Goal: Task Accomplishment & Management: Use online tool/utility

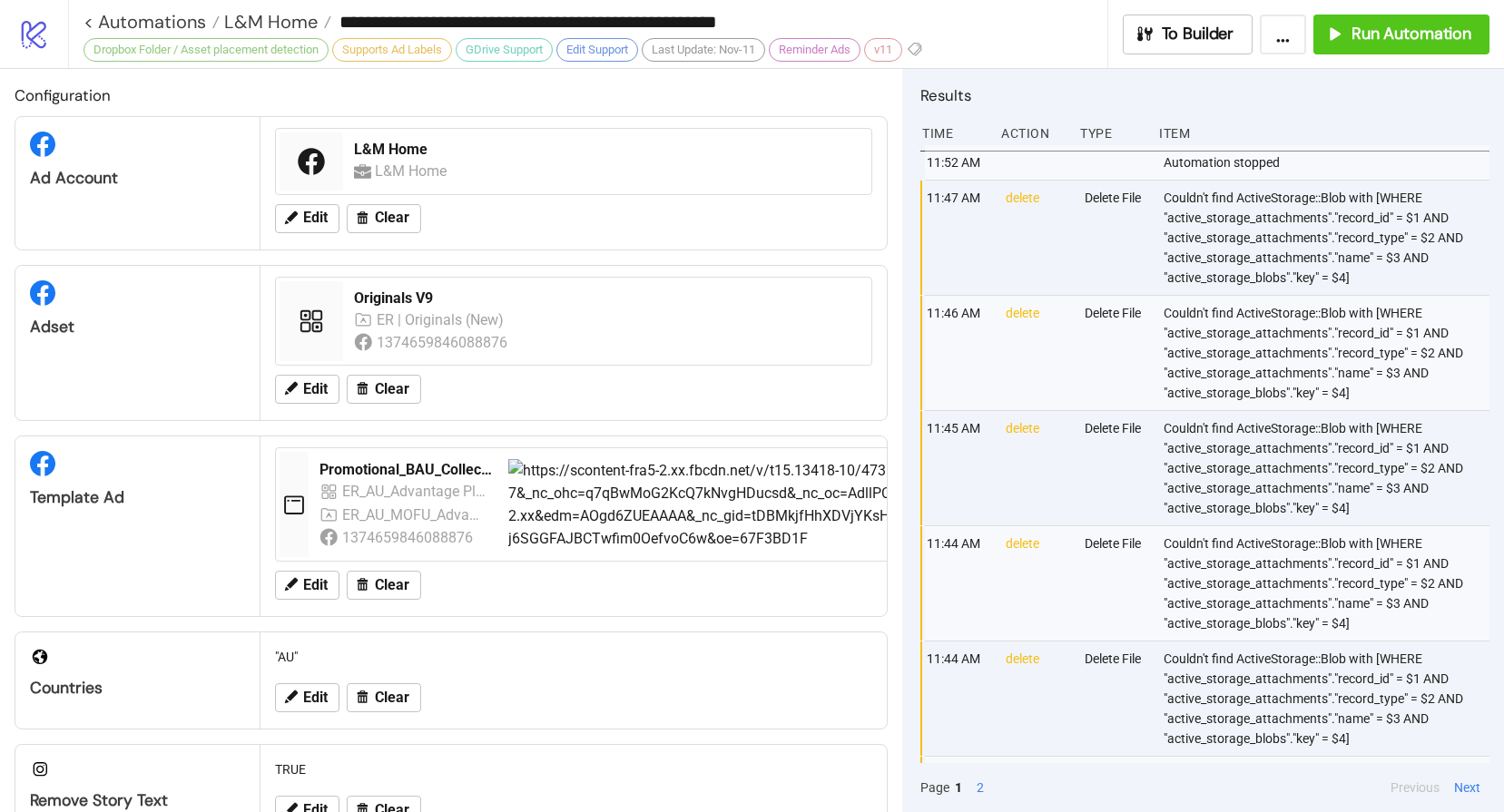
click at [7, 173] on div "Configuration Ad Account L&M Home L&M Home Edit Clear Adset Originals V9 ER | O…" at bounding box center [451, 441] width 902 height 744
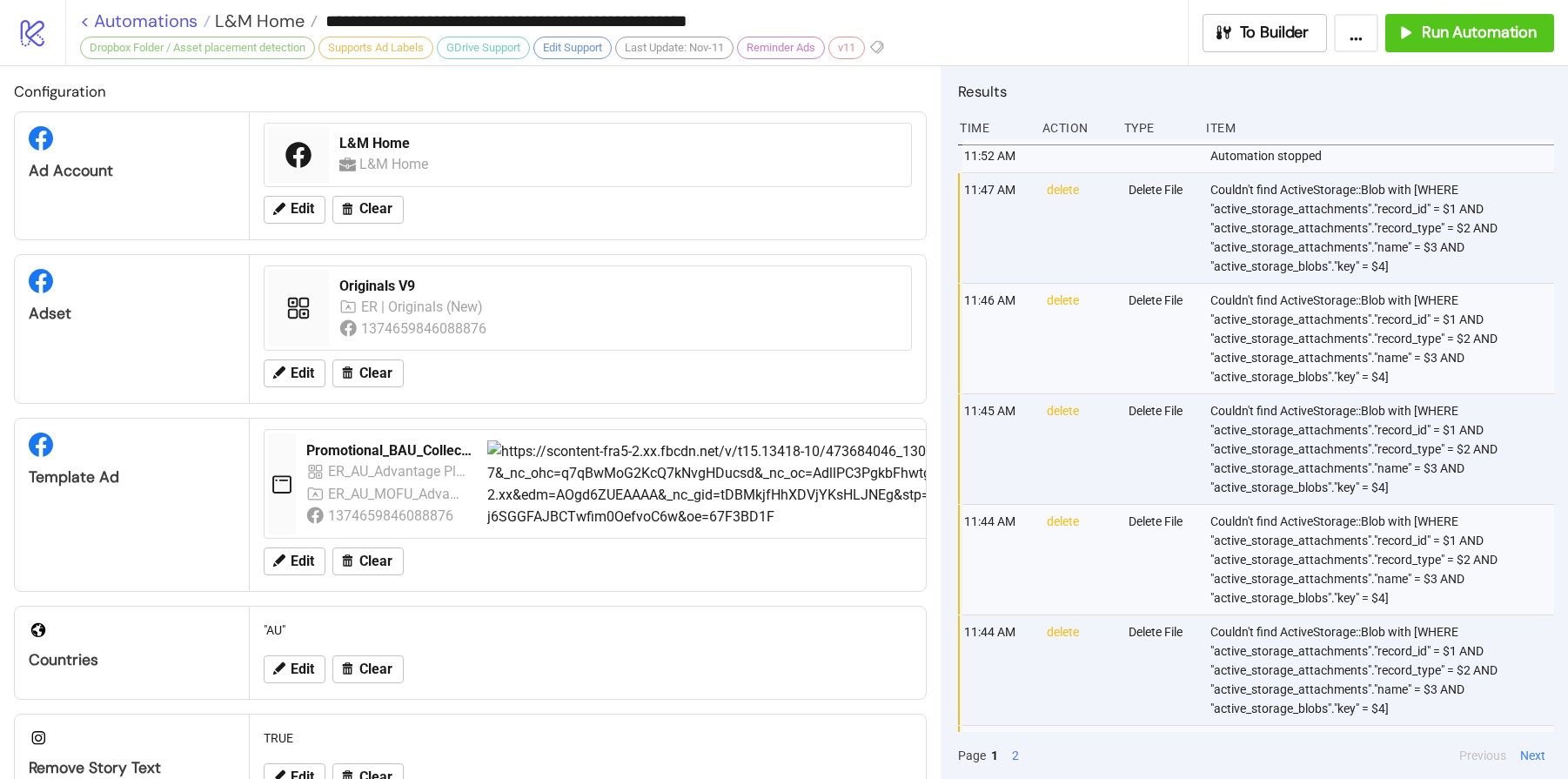
click at [120, 25] on link "< Automations" at bounding box center [145, 21] width 130 height 17
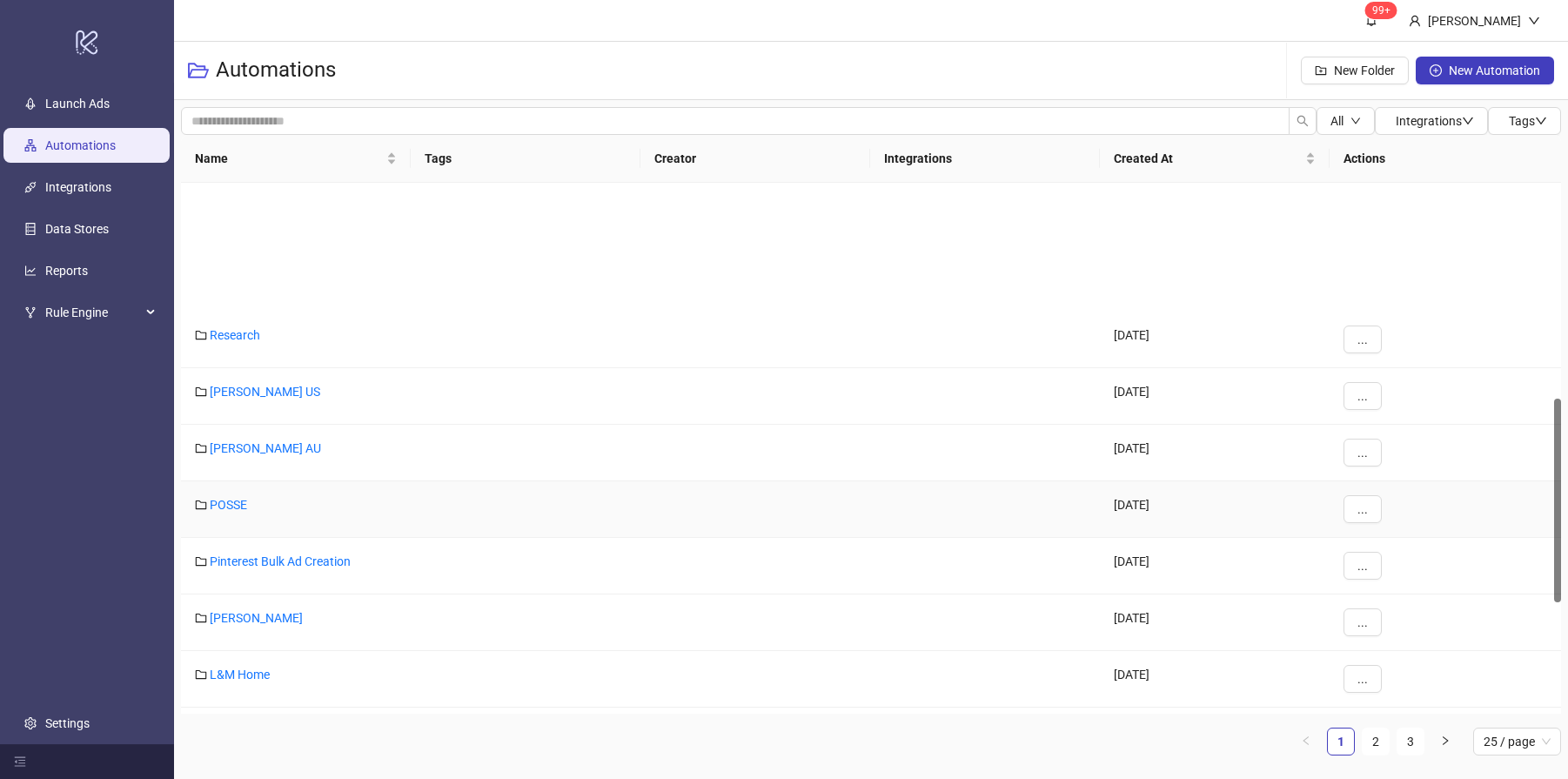
scroll to position [559, 0]
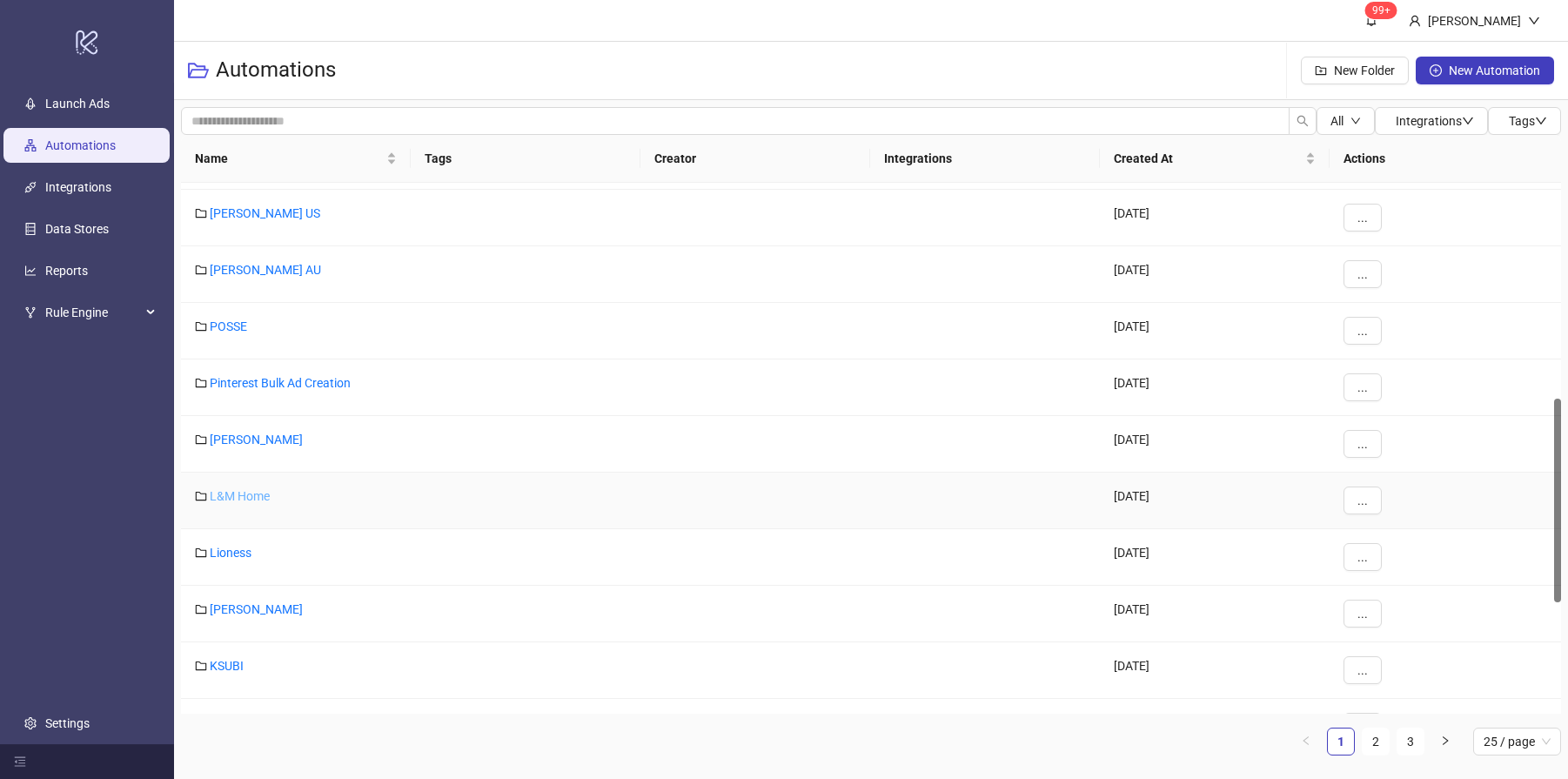
click at [247, 496] on link "L&M Home" at bounding box center [239, 496] width 60 height 13
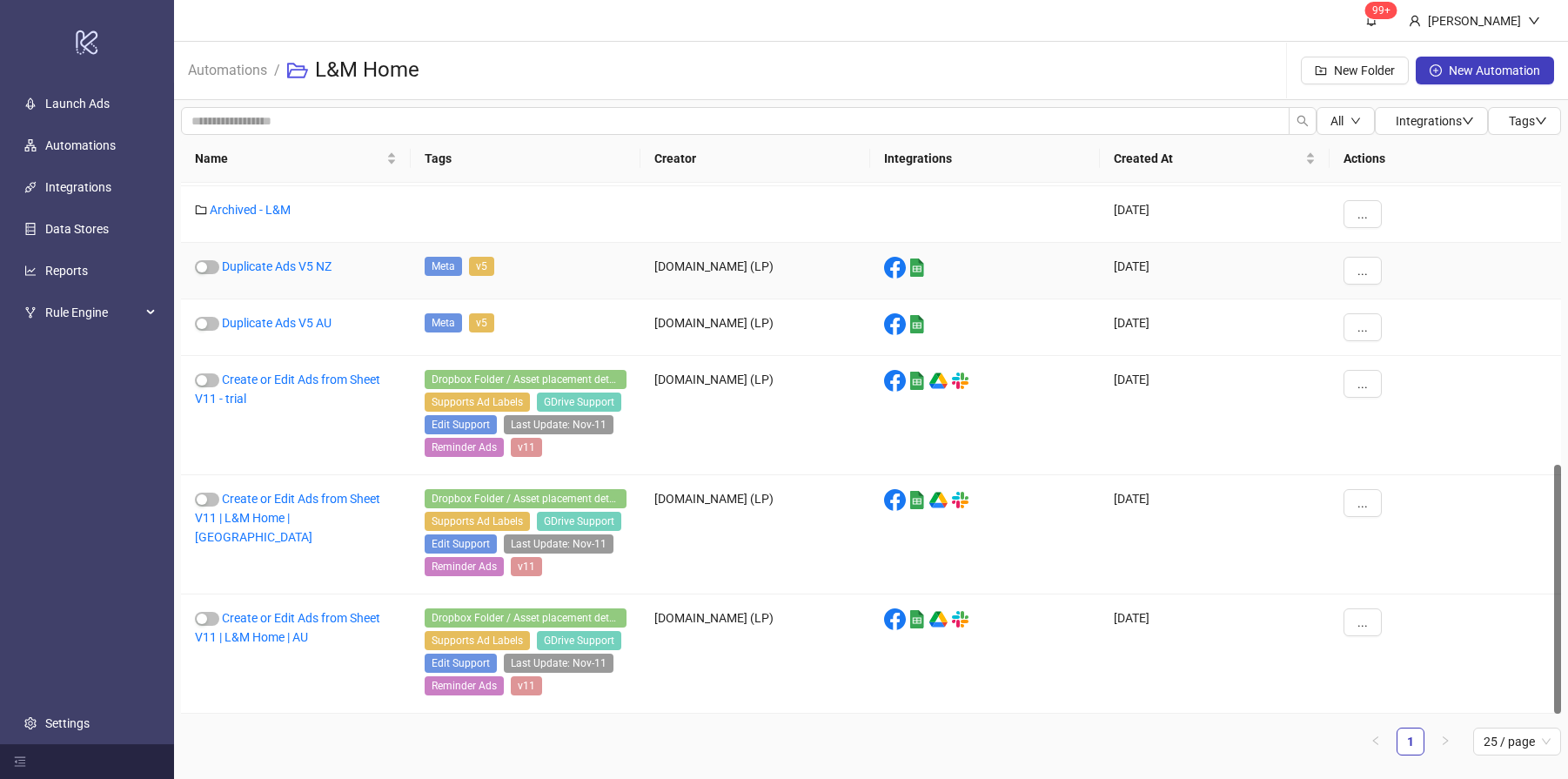
scroll to position [599, 0]
click at [267, 622] on link "Create or Edit Ads from Sheet V11 | L&M Home | AU" at bounding box center [288, 627] width 185 height 33
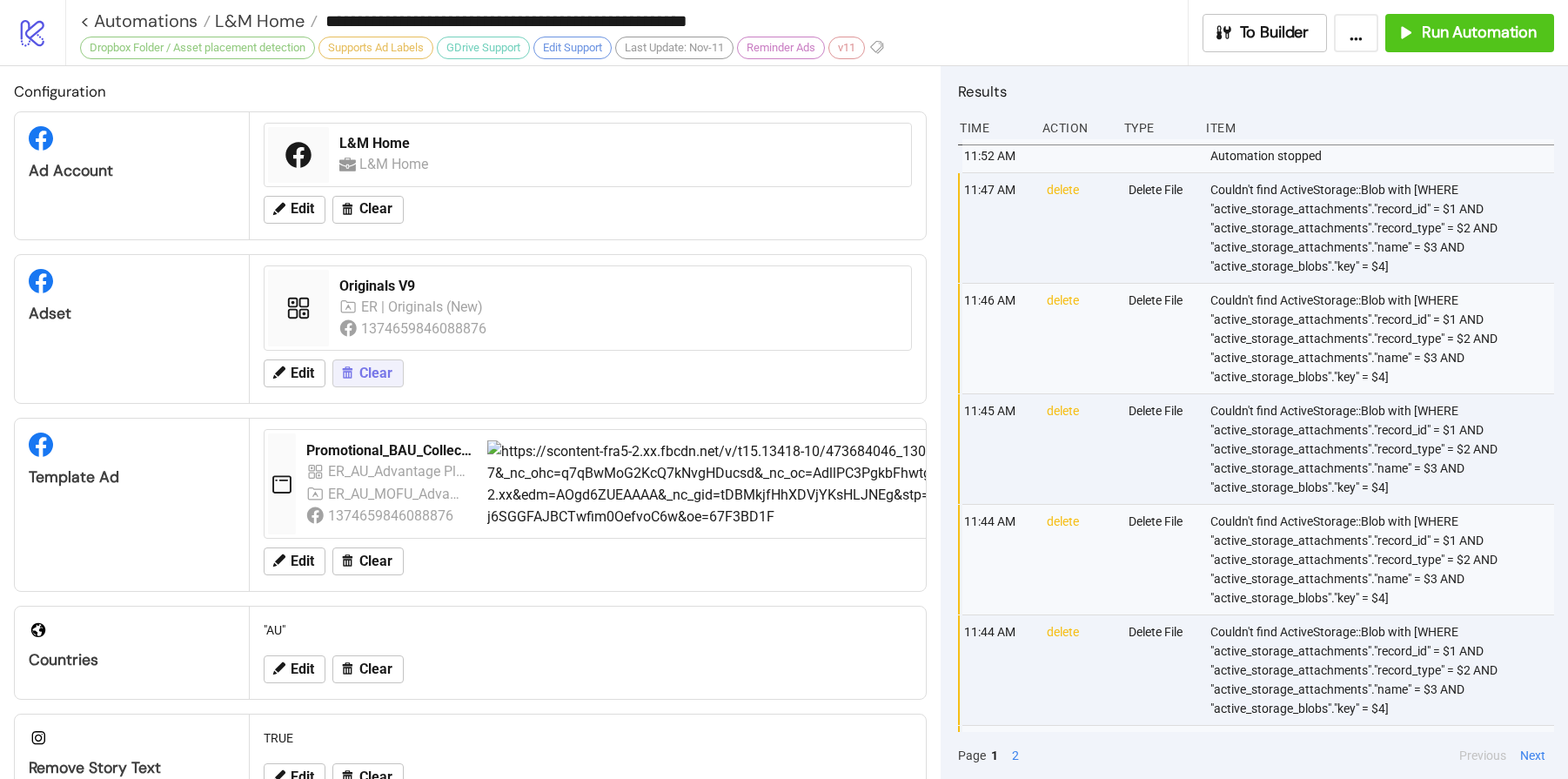
click at [370, 375] on span "Clear" at bounding box center [376, 372] width 33 height 15
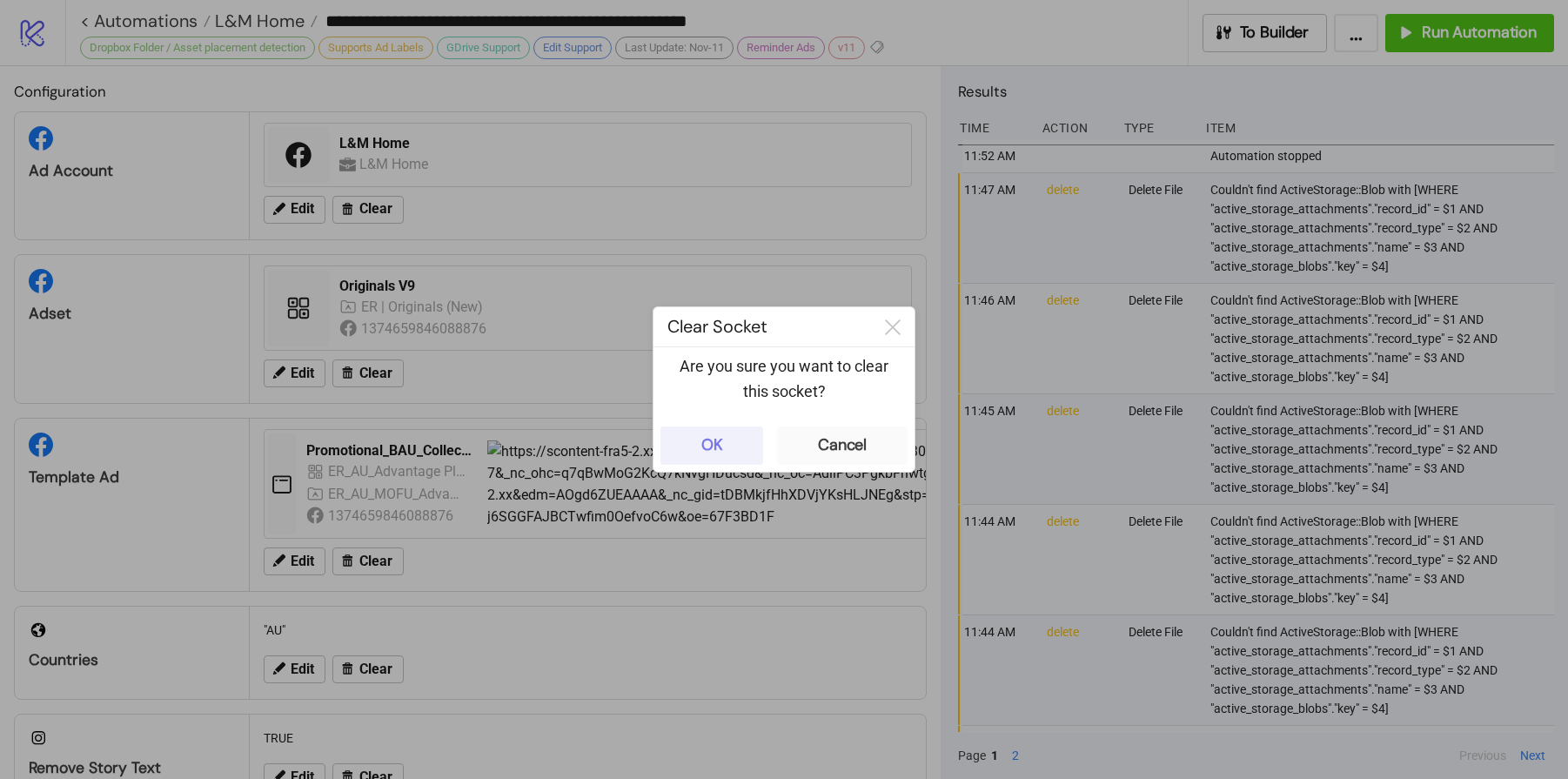
click at [735, 451] on button "OK" at bounding box center [712, 445] width 102 height 39
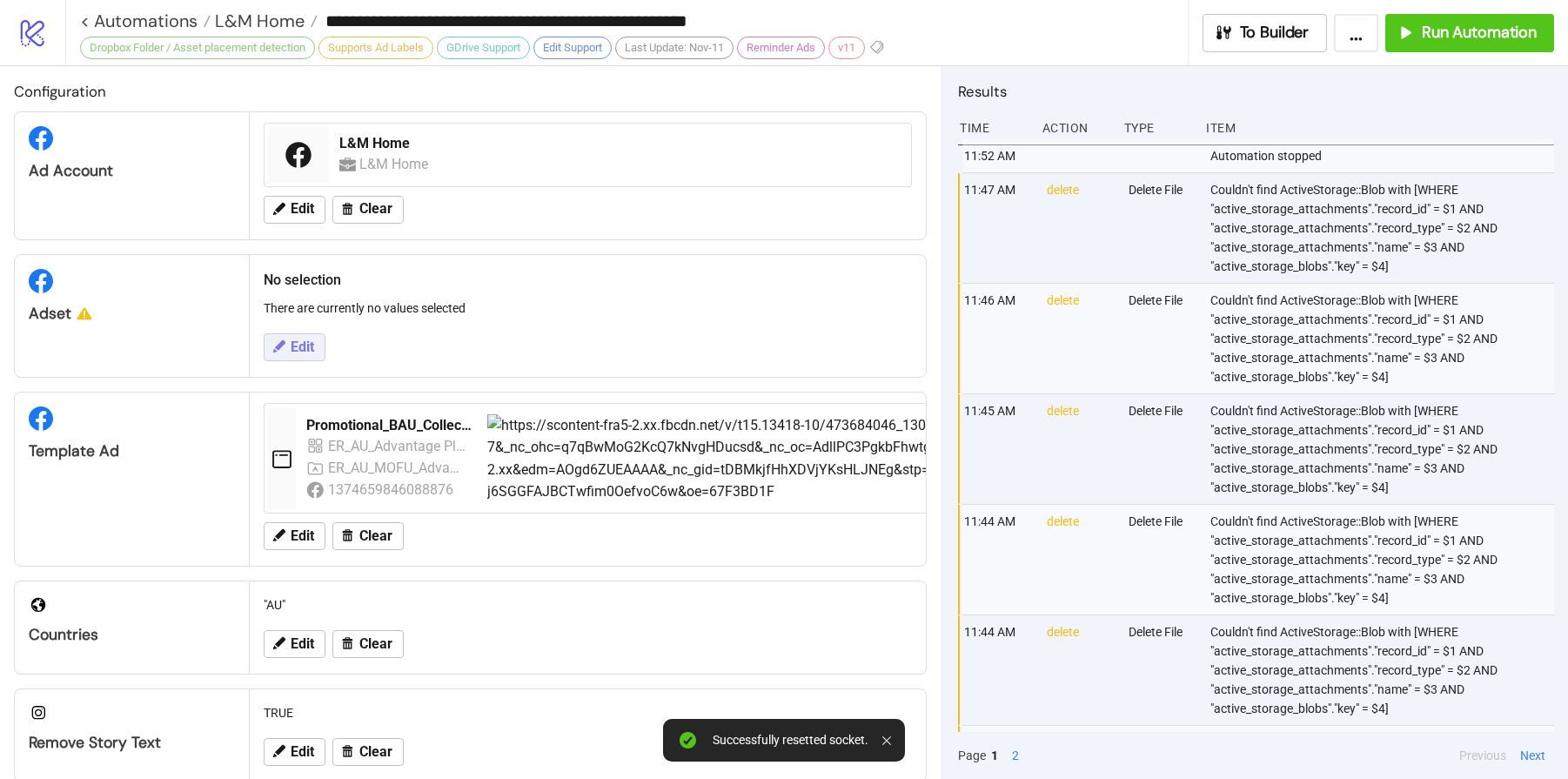
click at [303, 353] on span "Edit" at bounding box center [302, 346] width 23 height 15
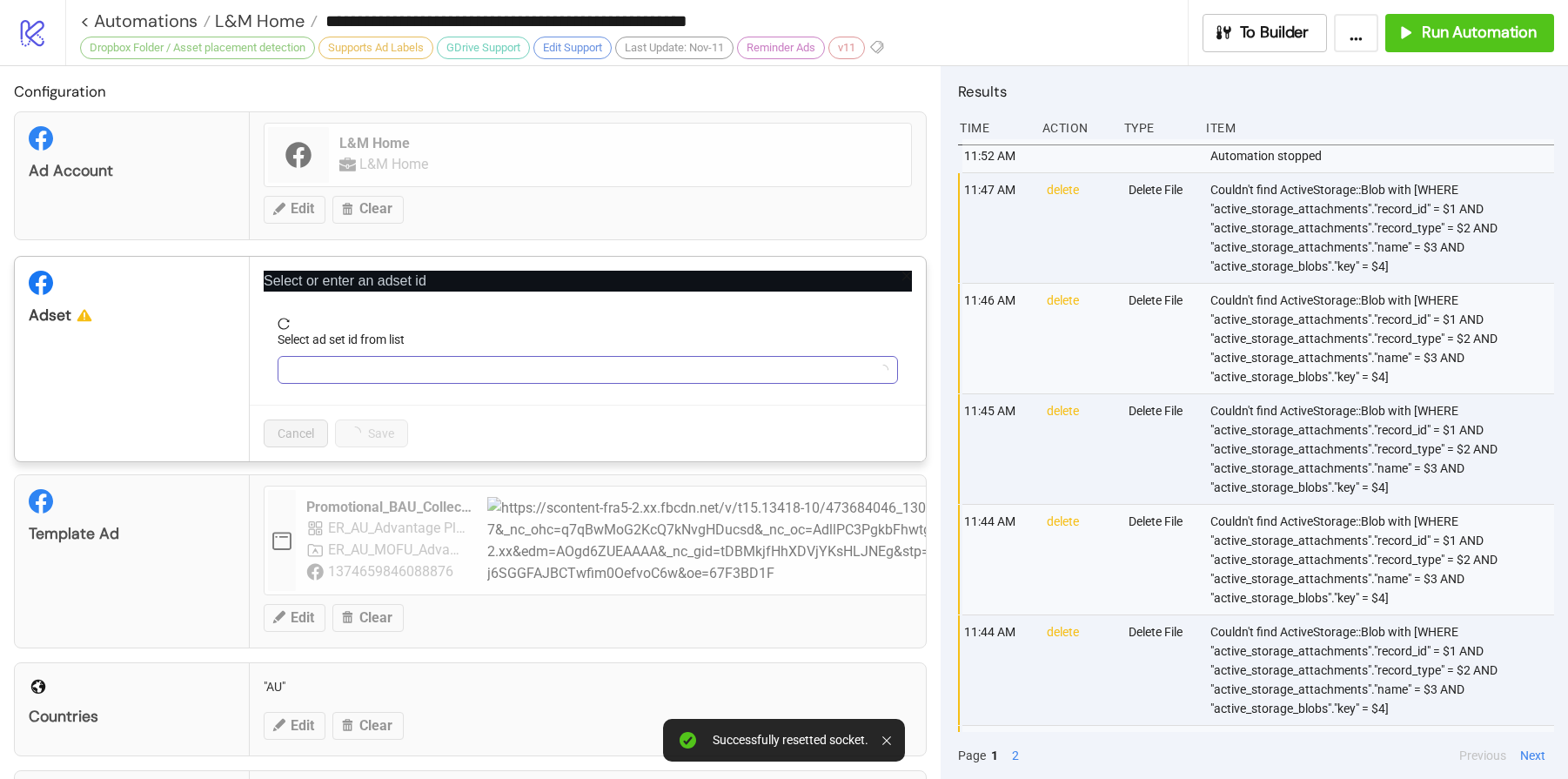
click at [420, 361] on input "Select ad set id from list" at bounding box center [579, 370] width 584 height 26
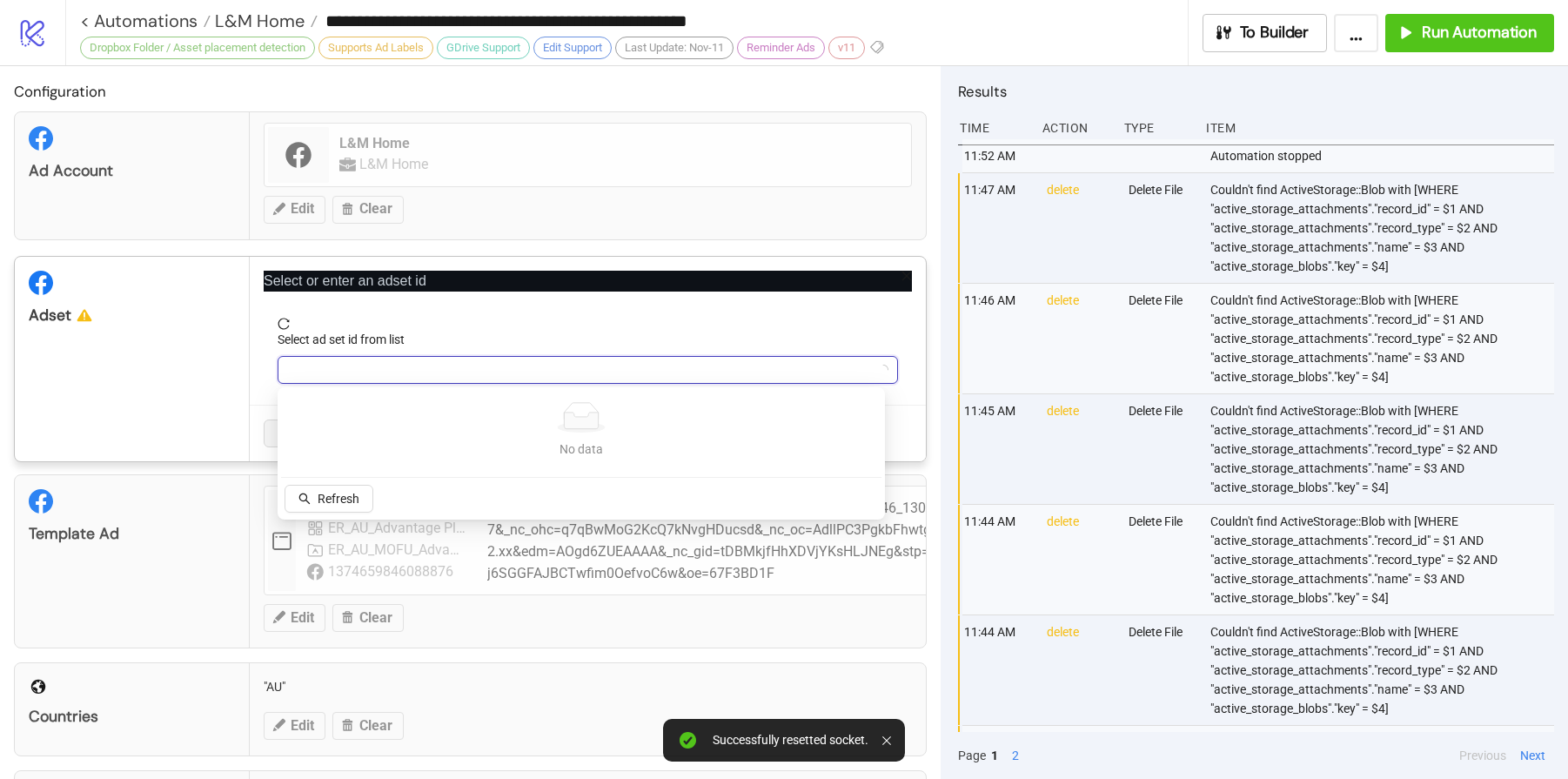
paste input "**********"
type input "**********"
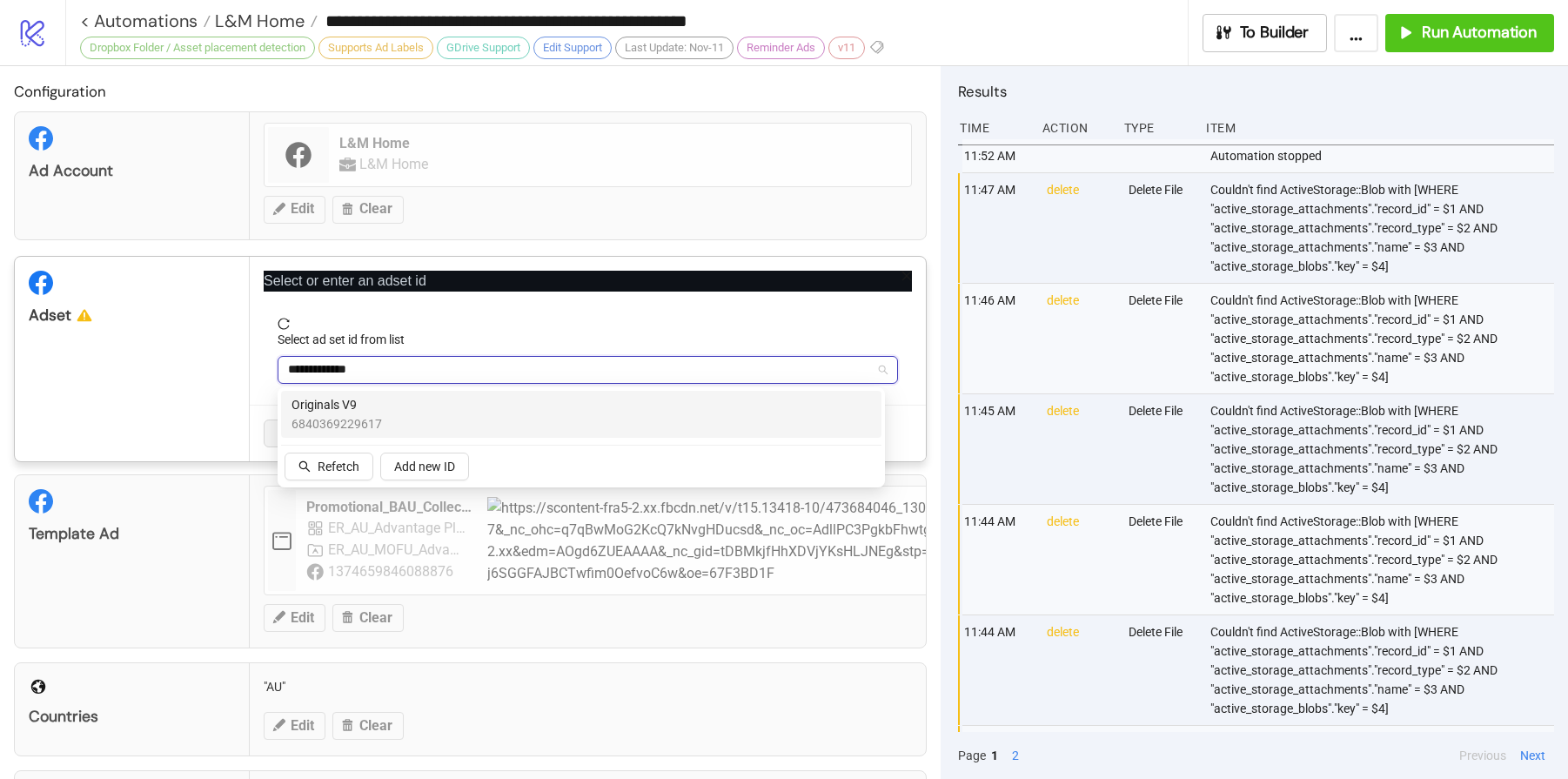
click at [346, 412] on span "Originals V9" at bounding box center [336, 404] width 91 height 19
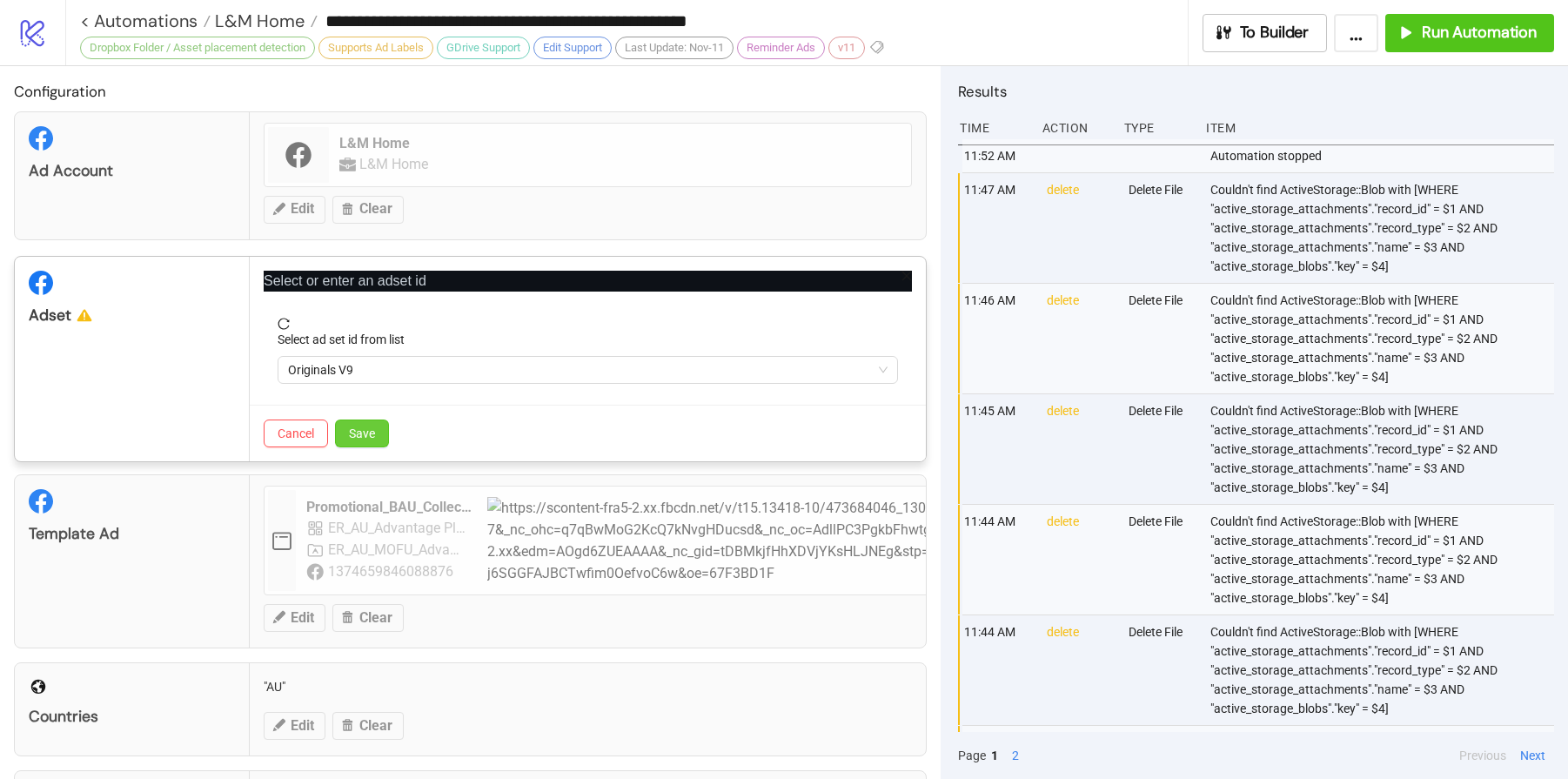
click at [355, 445] on button "Save" at bounding box center [362, 433] width 54 height 28
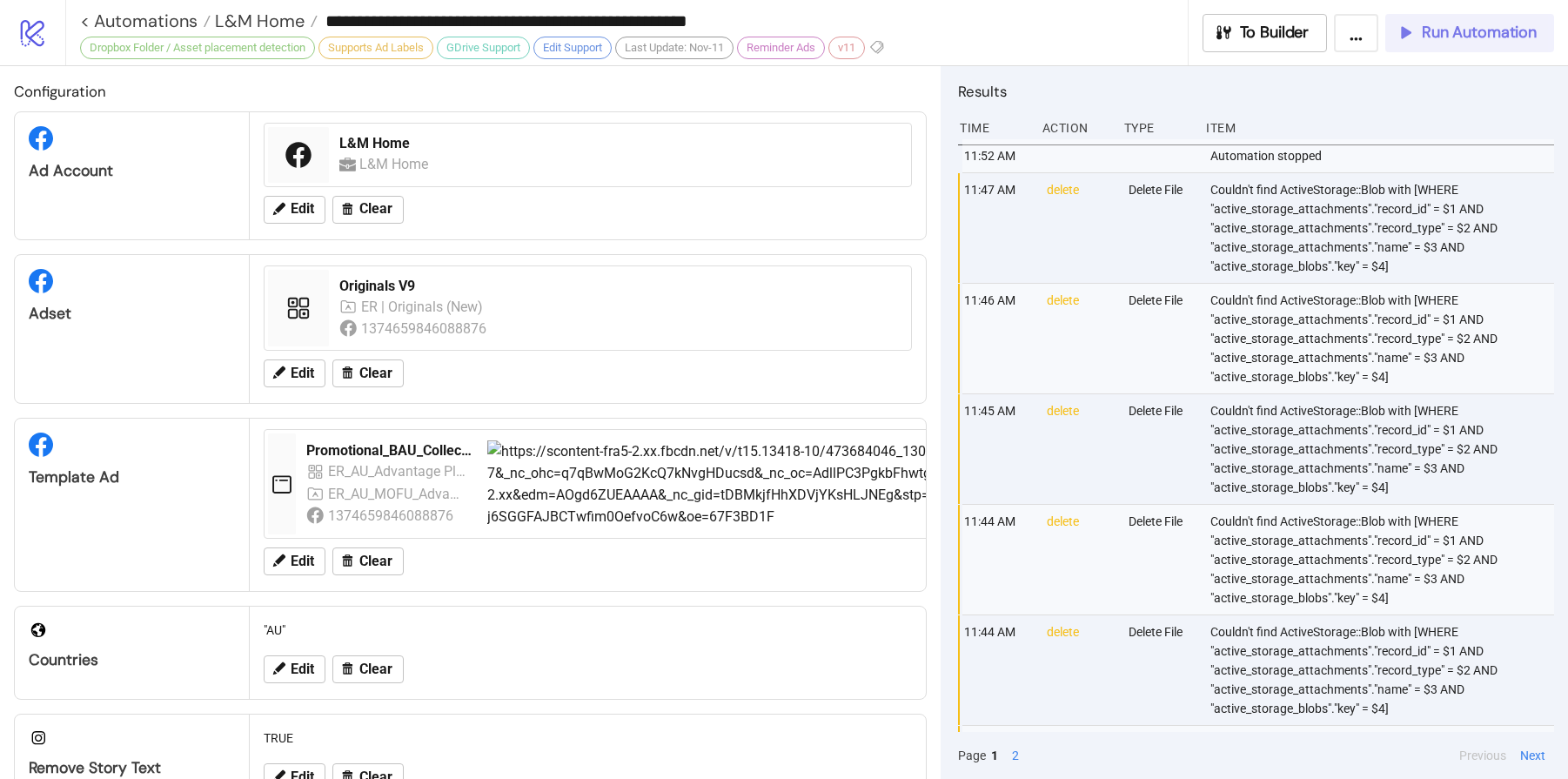
click at [1441, 33] on span "Run Automation" at bounding box center [1479, 32] width 115 height 20
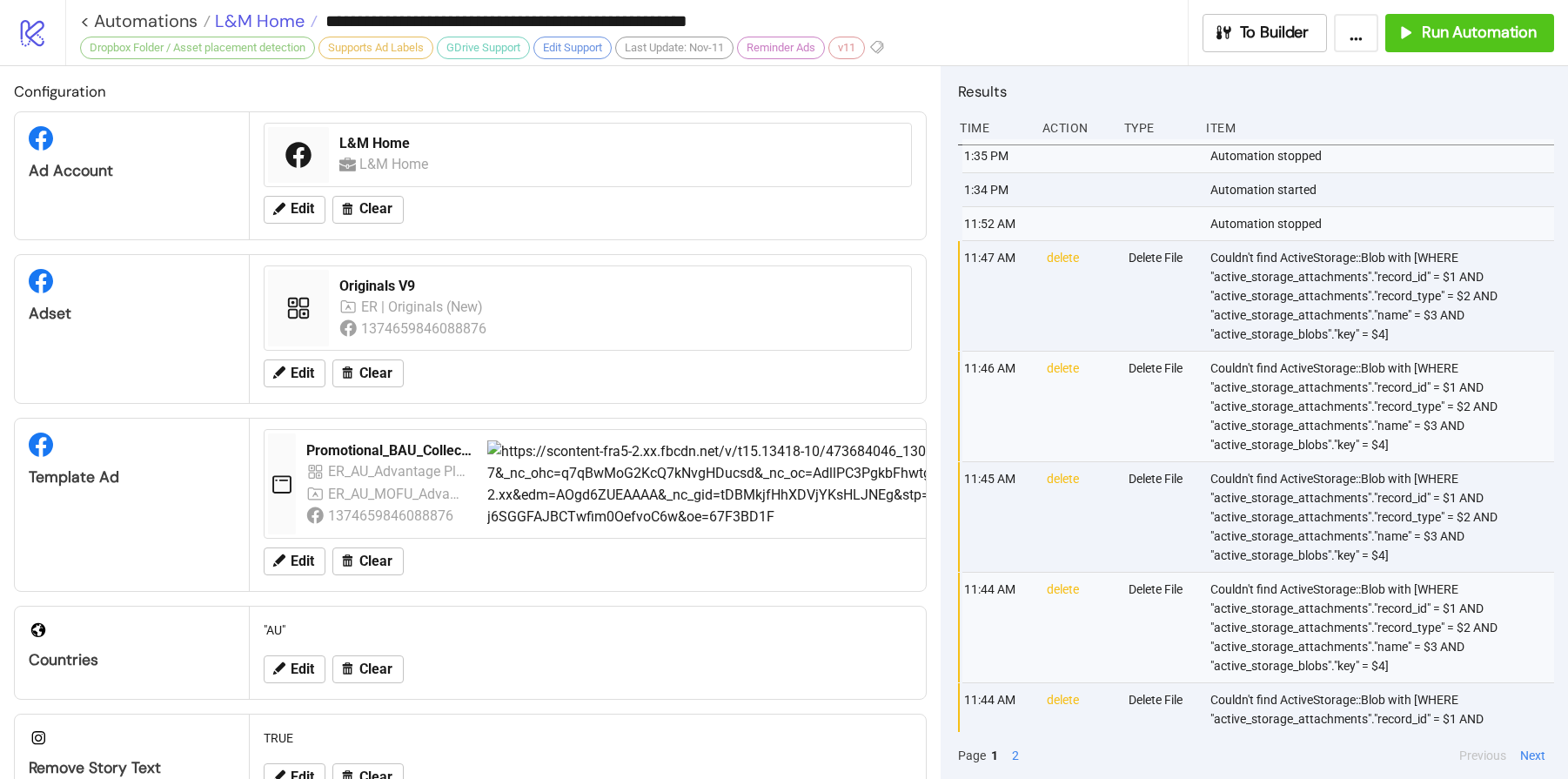
click at [248, 24] on span "L&M Home" at bounding box center [257, 21] width 94 height 22
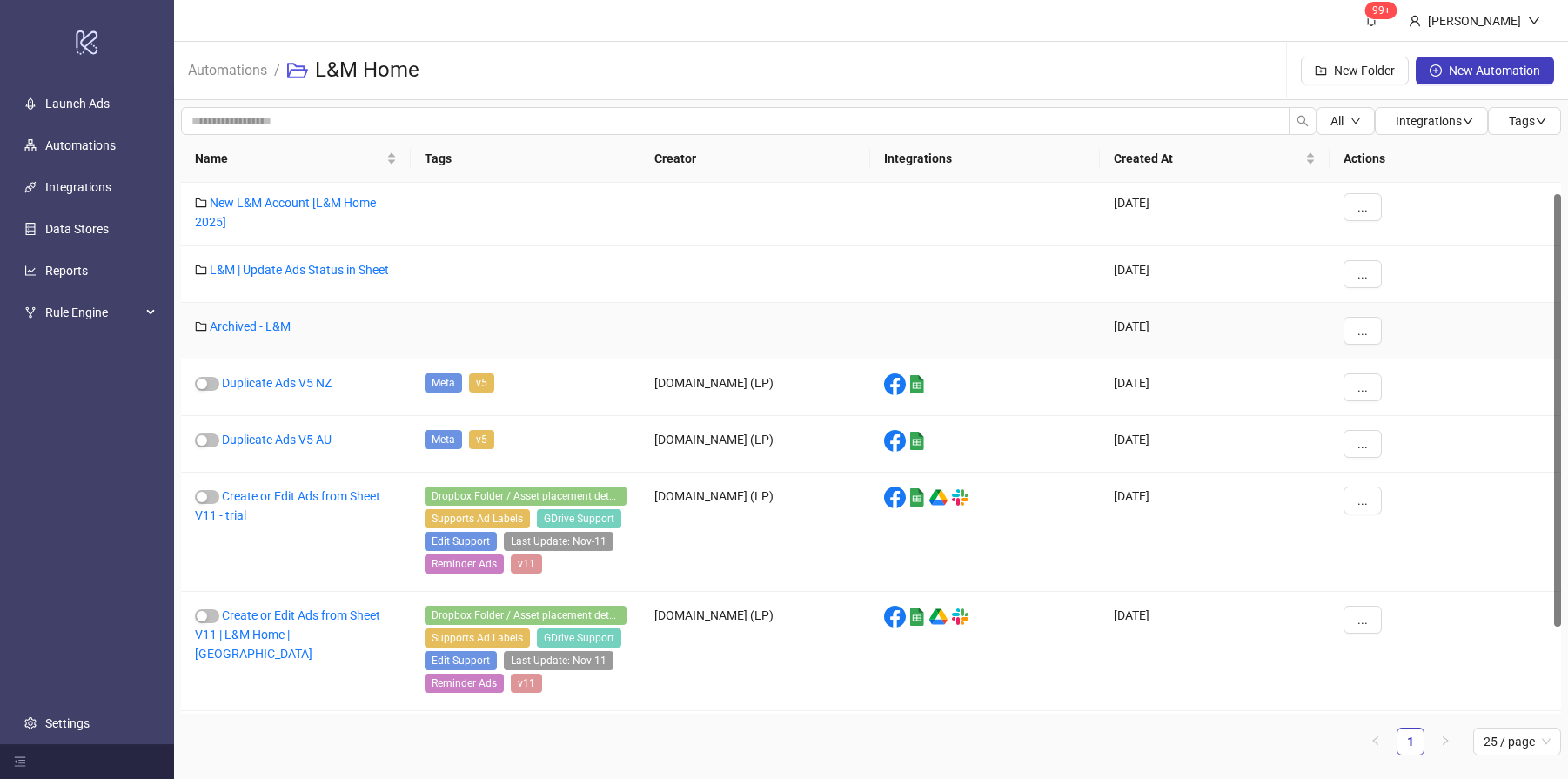
scroll to position [13, 0]
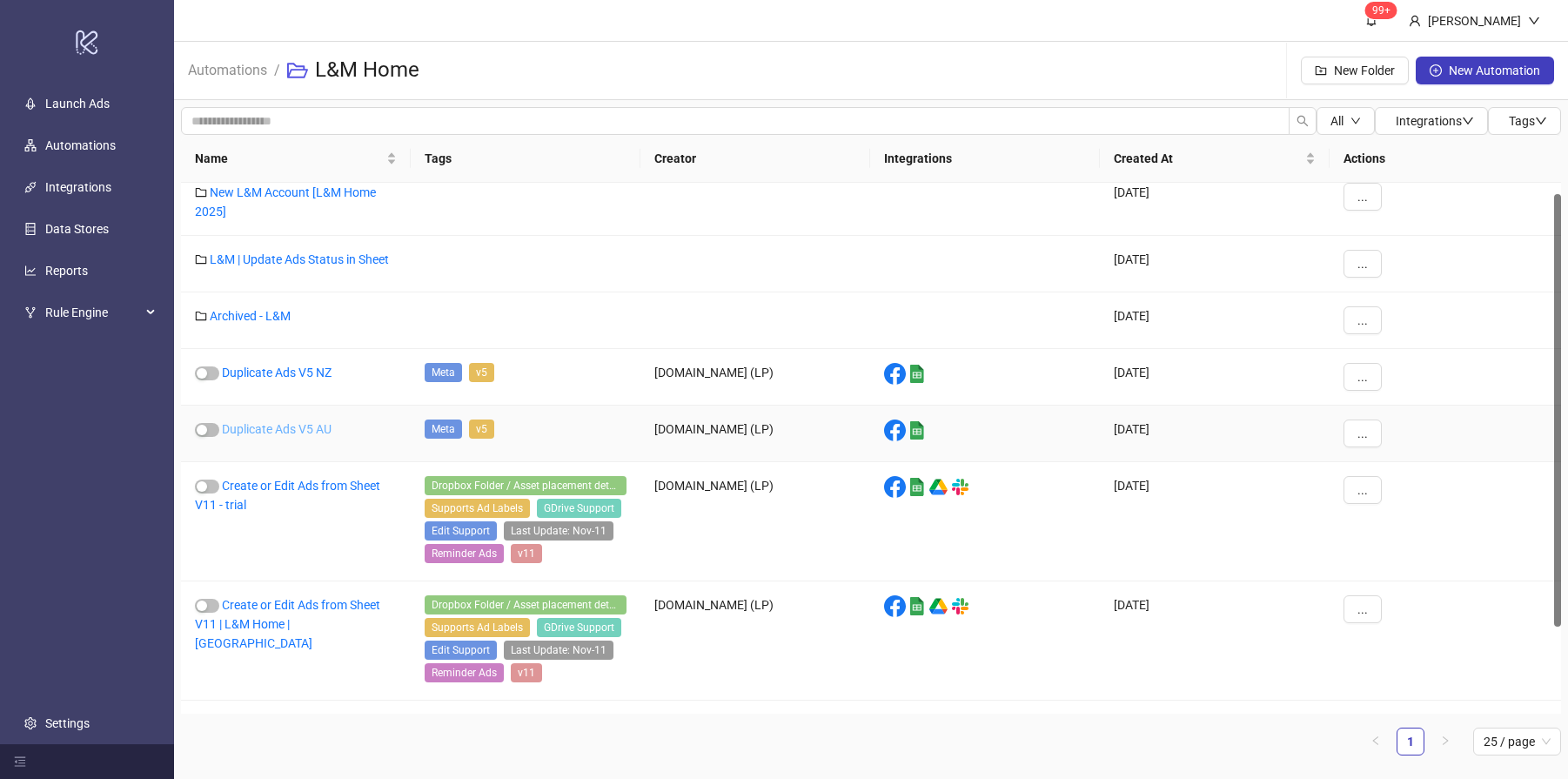
click at [298, 430] on link "Duplicate Ads V5 AU" at bounding box center [277, 428] width 110 height 13
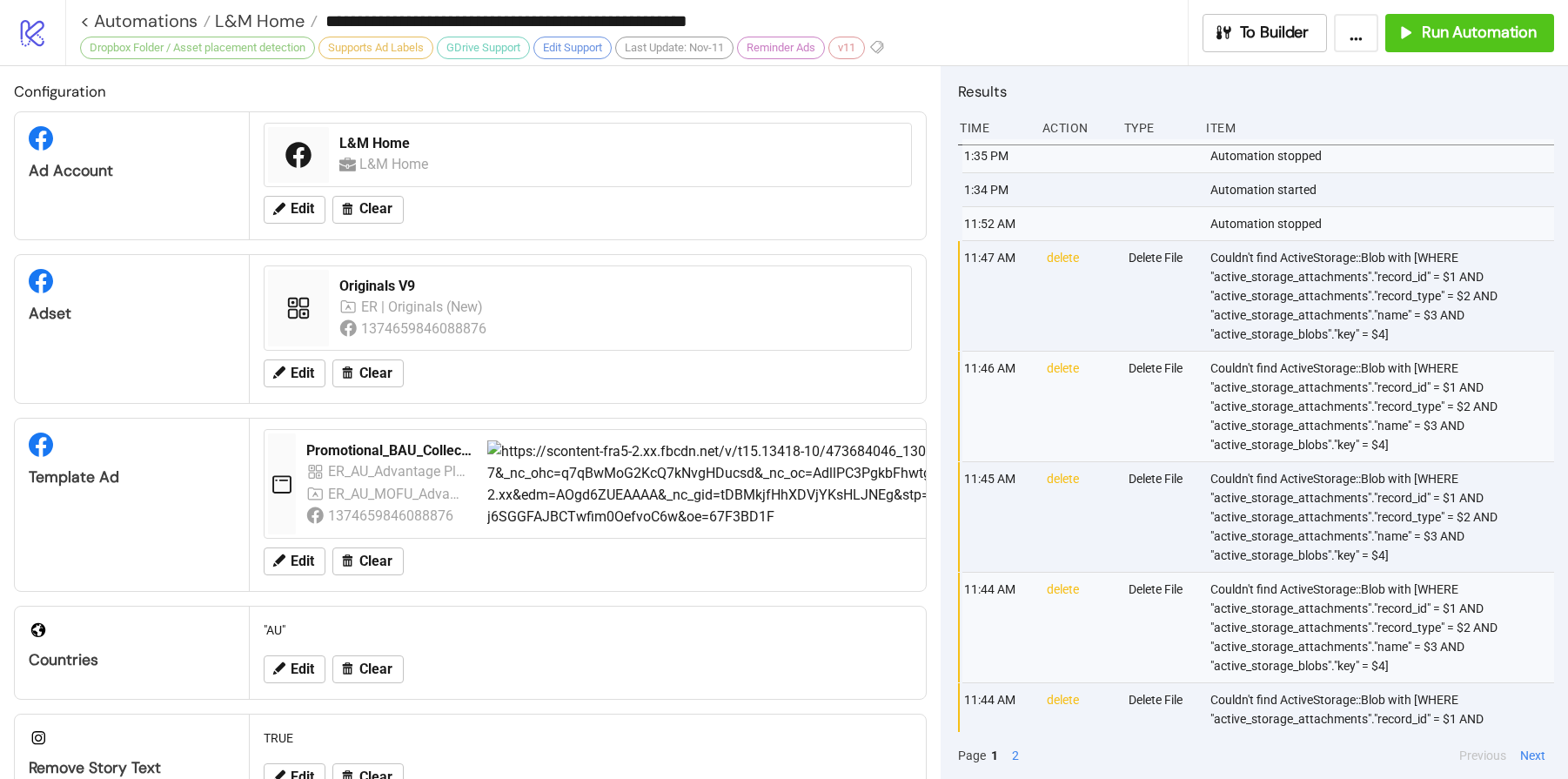
type input "**********"
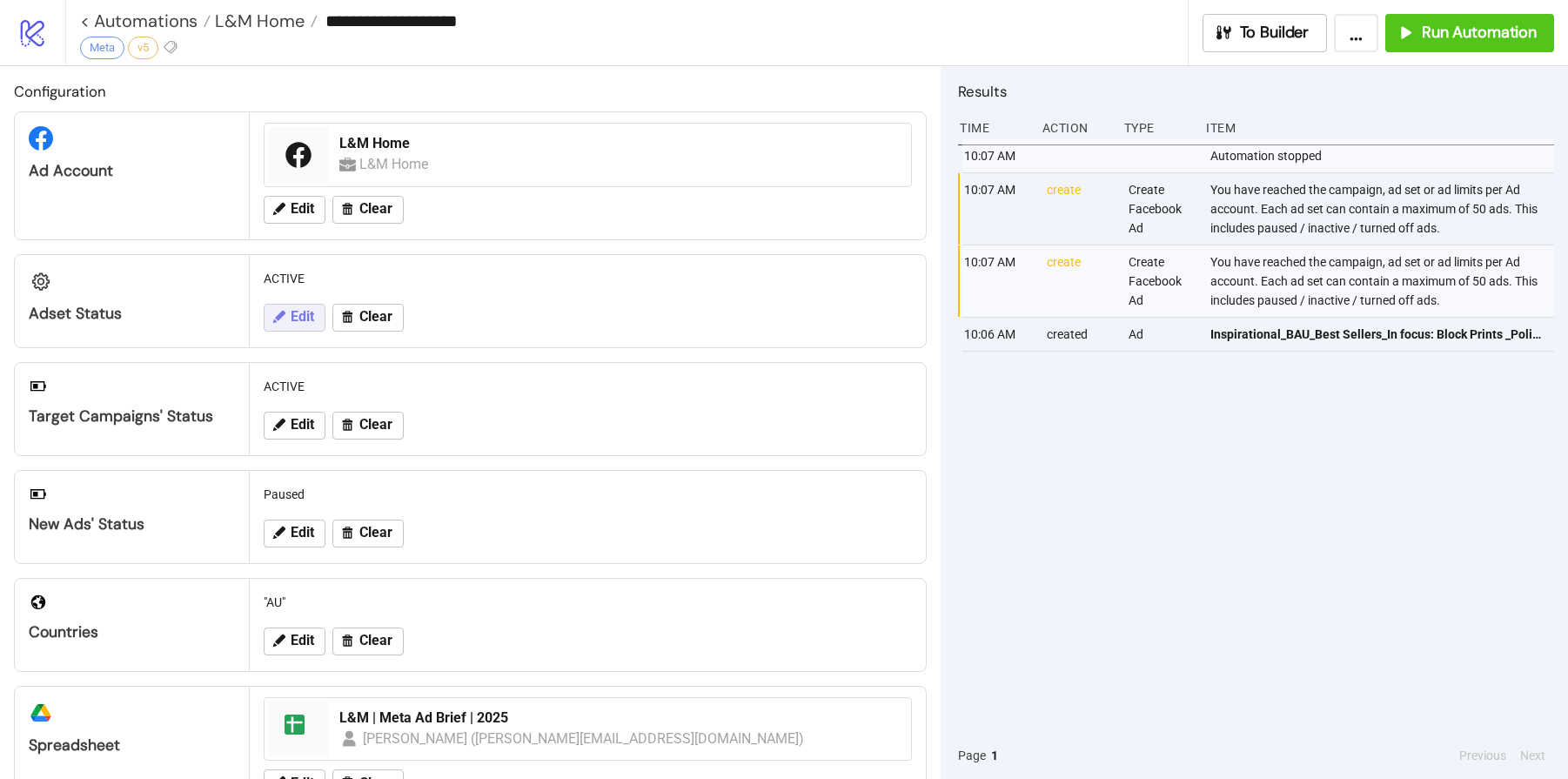
click at [304, 321] on span "Edit" at bounding box center [302, 317] width 23 height 15
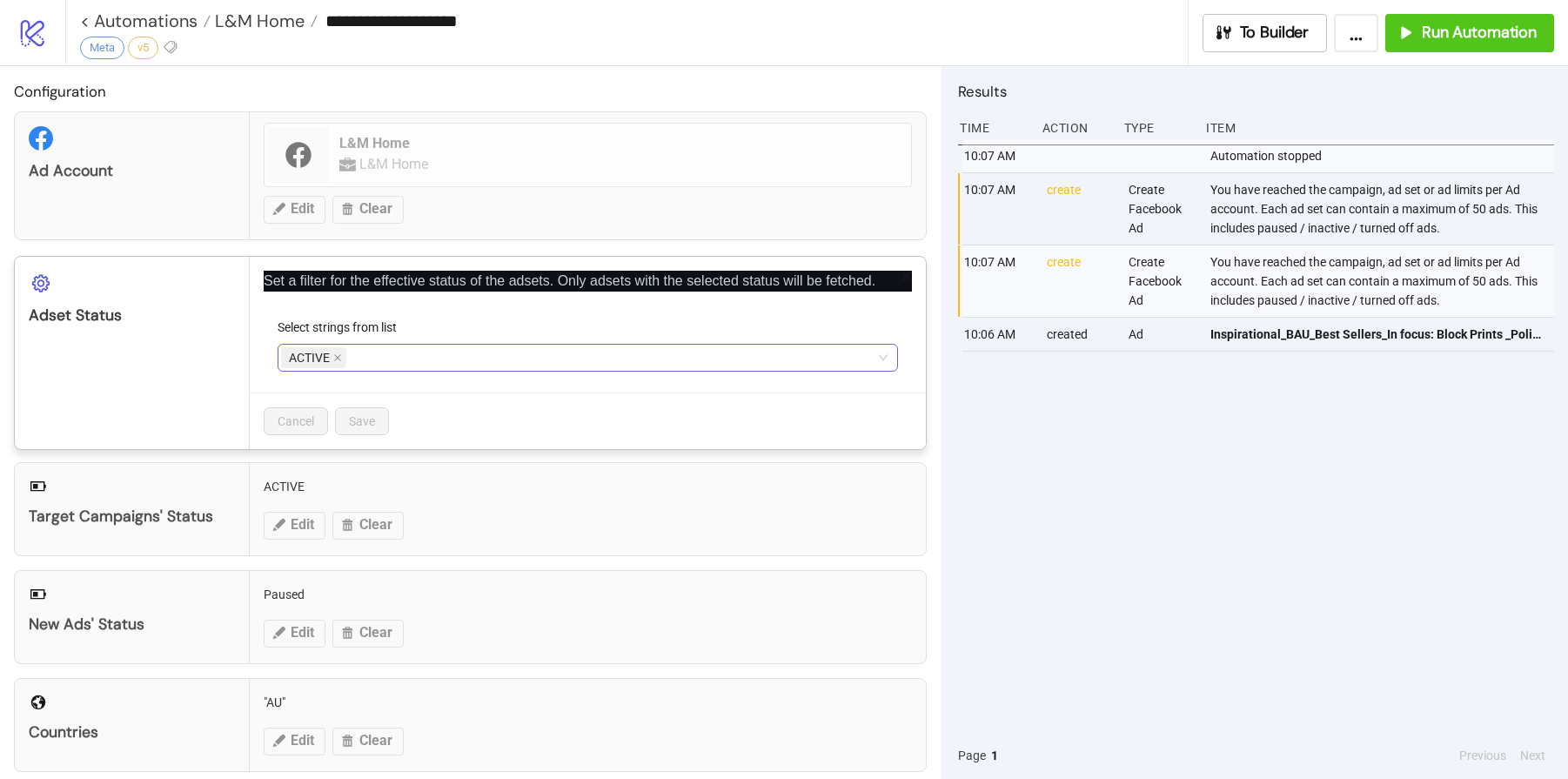
click at [432, 353] on div "ACTIVE" at bounding box center [579, 357] width 595 height 24
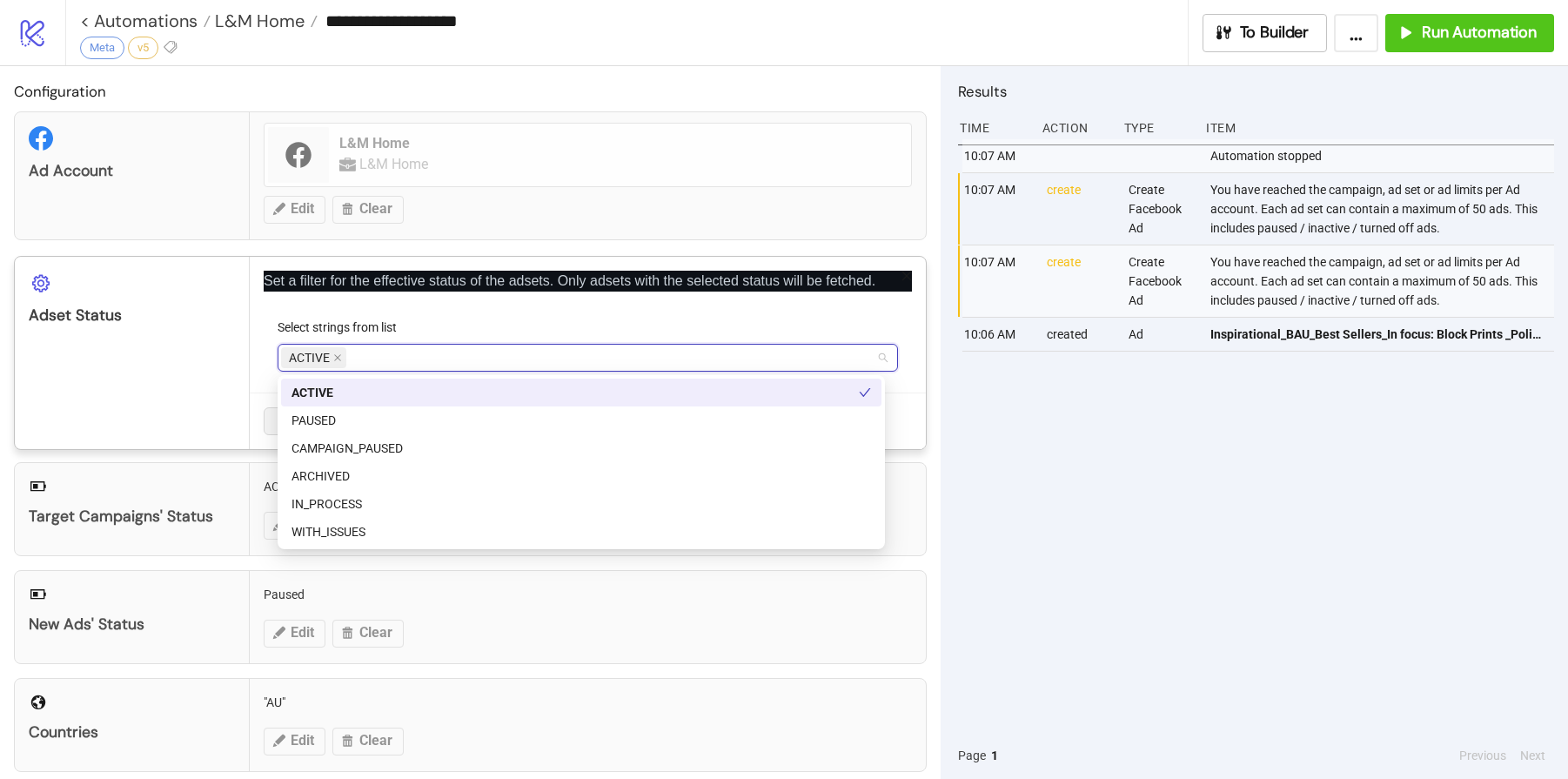
click at [916, 256] on div "Configuration Ad Account L&M Home L&M Home Edit Clear Adset Status Set a filter…" at bounding box center [470, 423] width 940 height 713
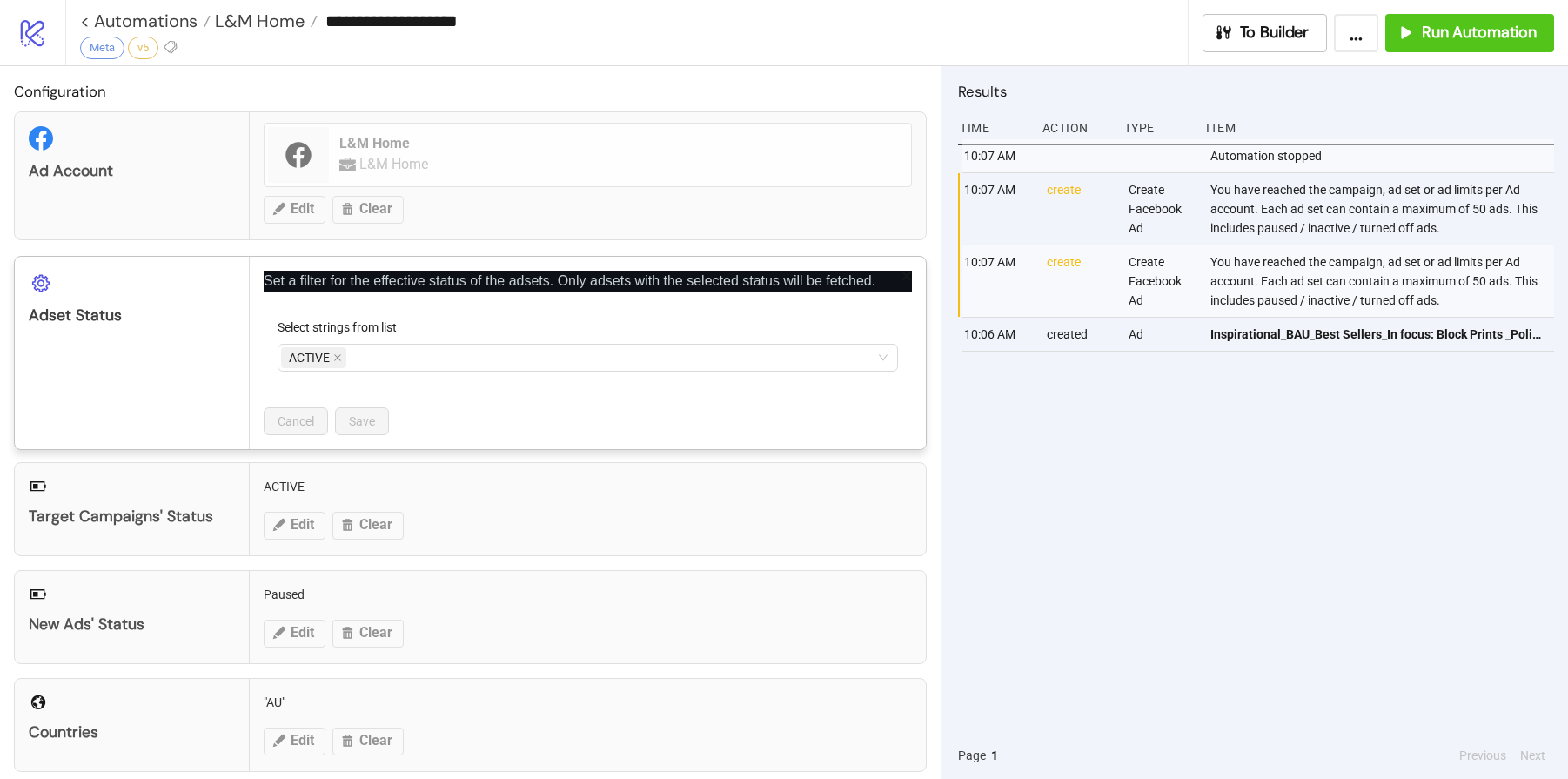
click at [901, 275] on icon "close" at bounding box center [907, 276] width 13 height 13
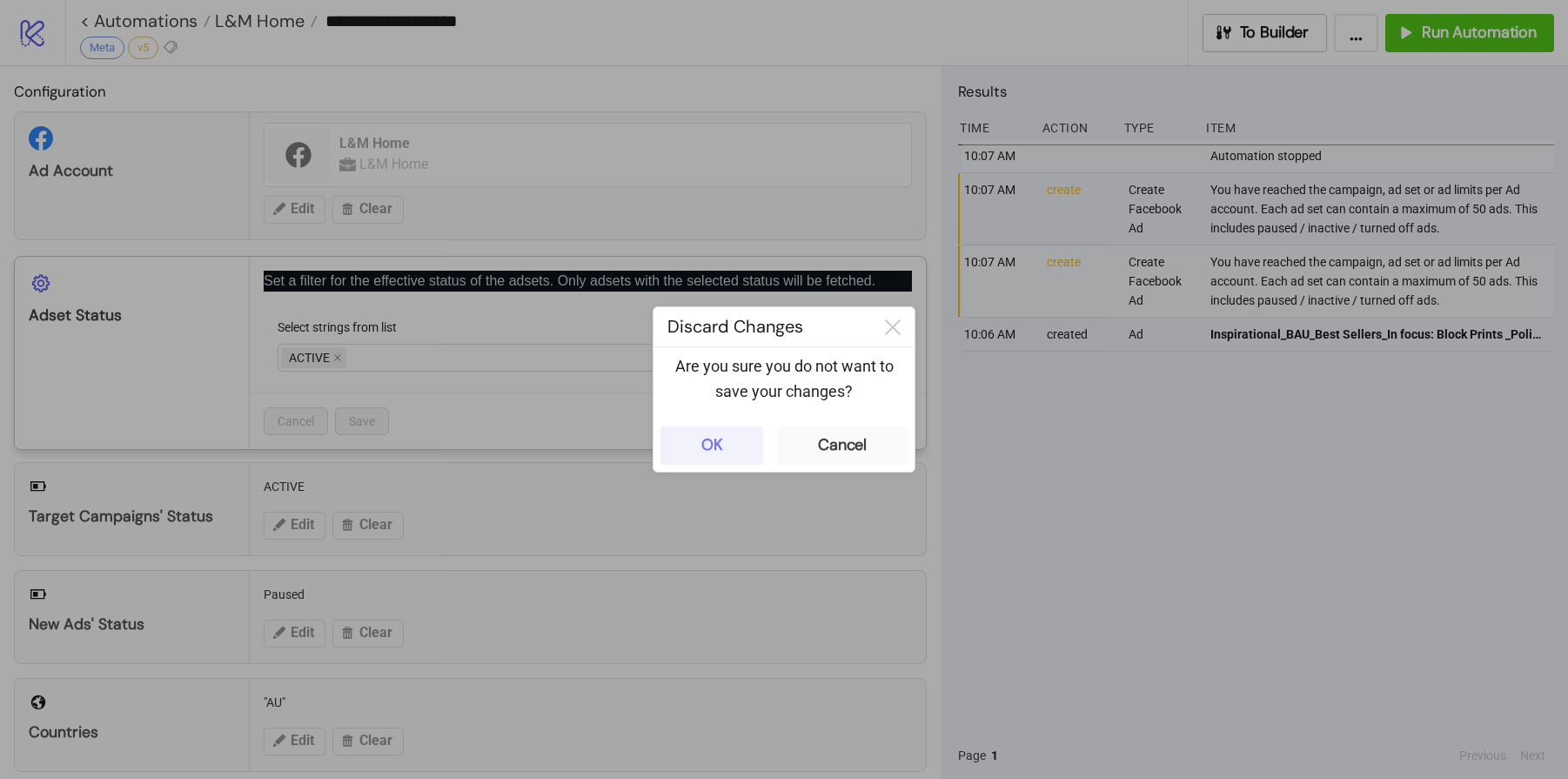
click at [729, 451] on button "OK" at bounding box center [712, 445] width 102 height 39
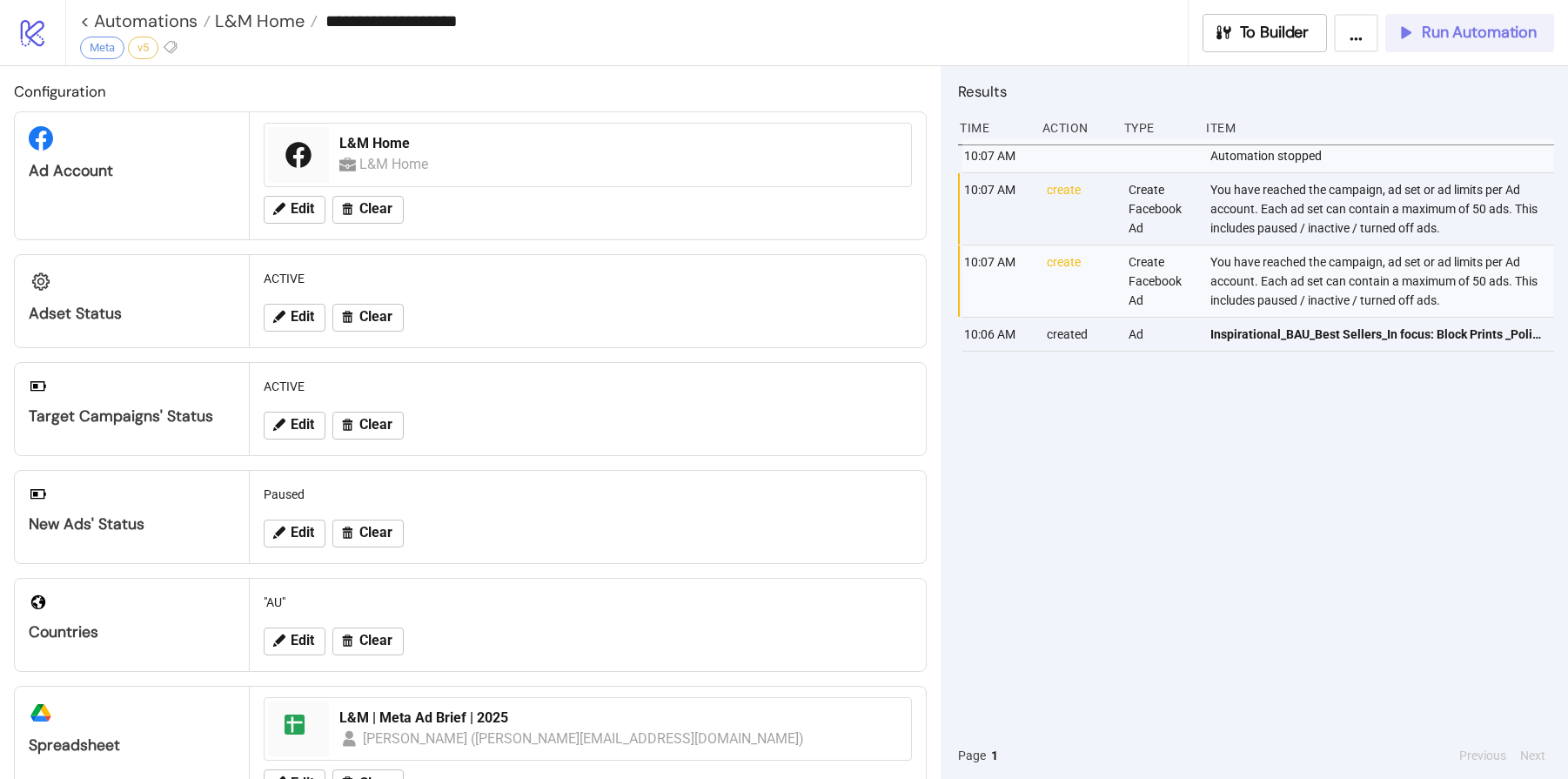
click at [1441, 31] on span "Run Automation" at bounding box center [1479, 32] width 115 height 20
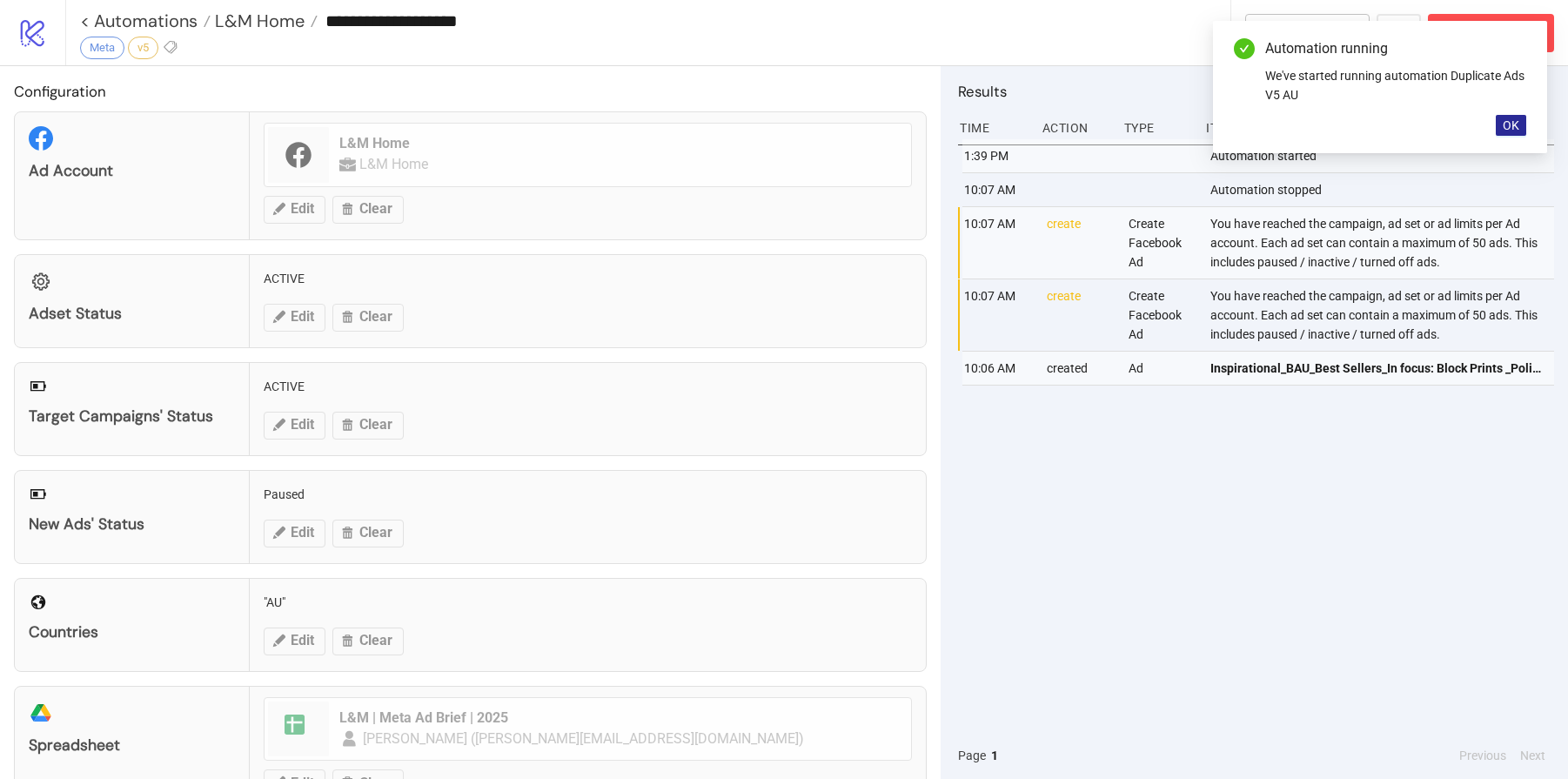
click at [1441, 128] on span "OK" at bounding box center [1510, 125] width 16 height 13
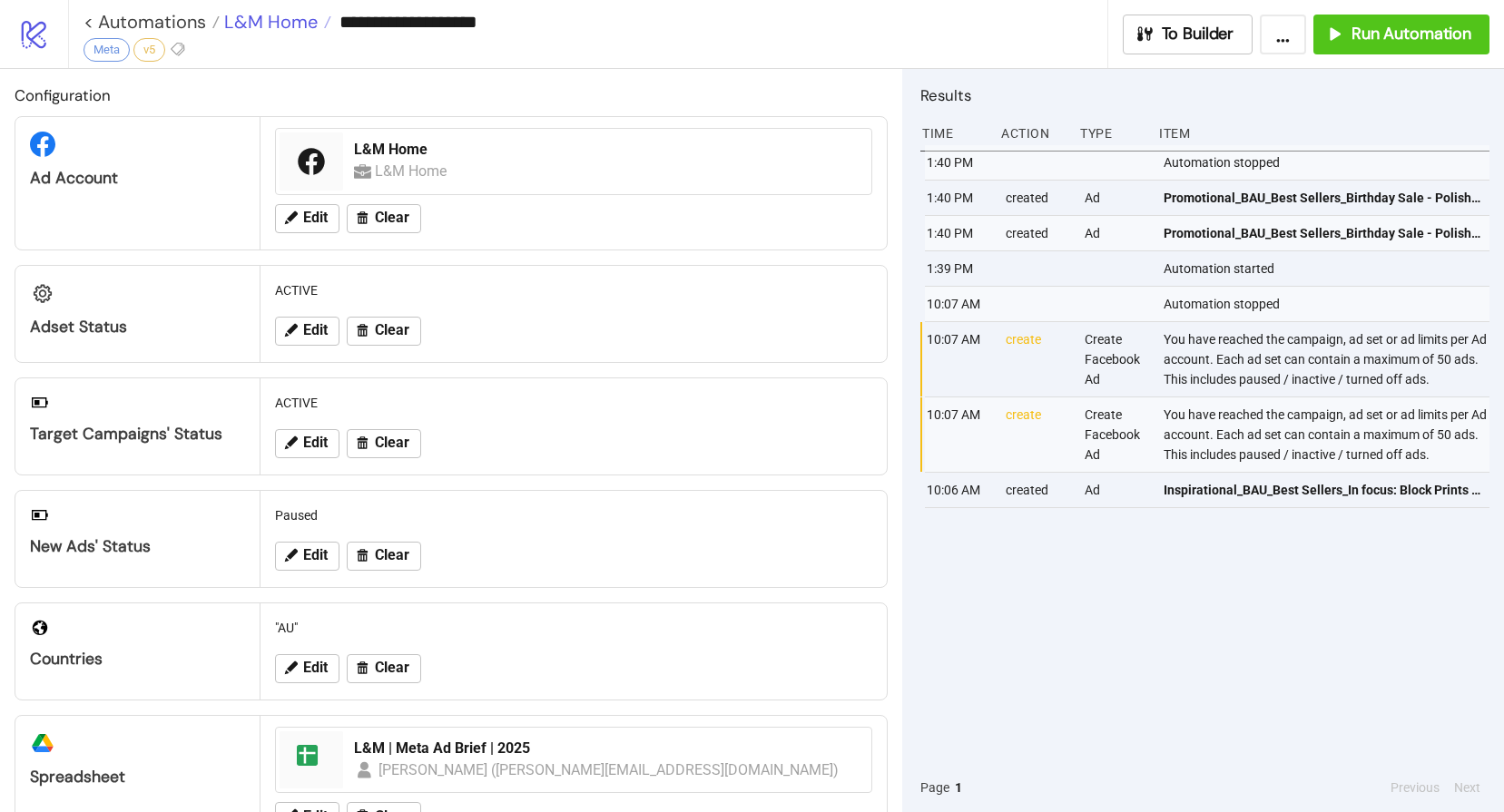
click at [269, 32] on span "L&M Home" at bounding box center [268, 22] width 98 height 23
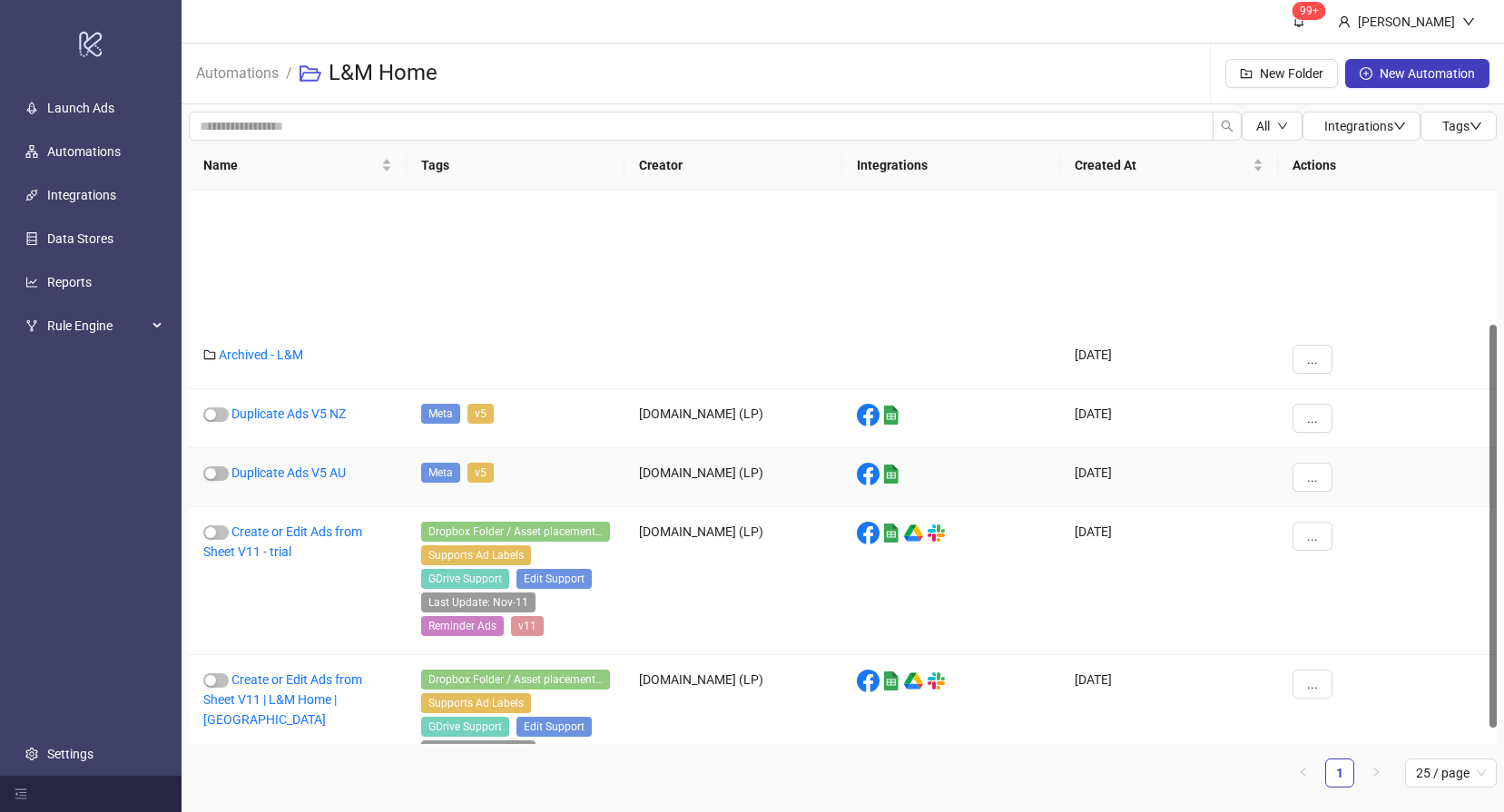
scroll to position [207, 0]
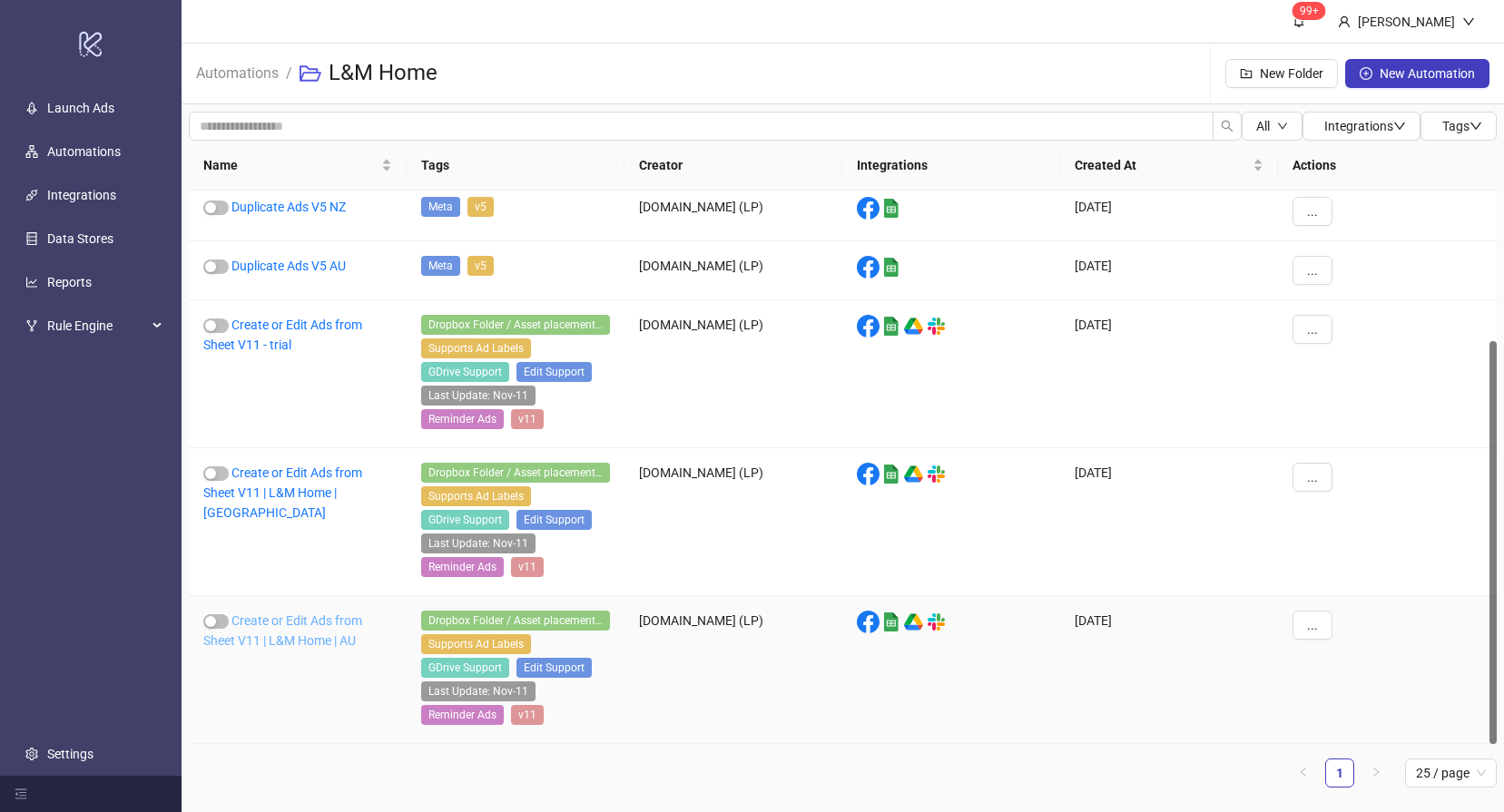
click at [317, 634] on link "Create or Edit Ads from Sheet V11 | L&M Home | AU" at bounding box center [282, 630] width 158 height 35
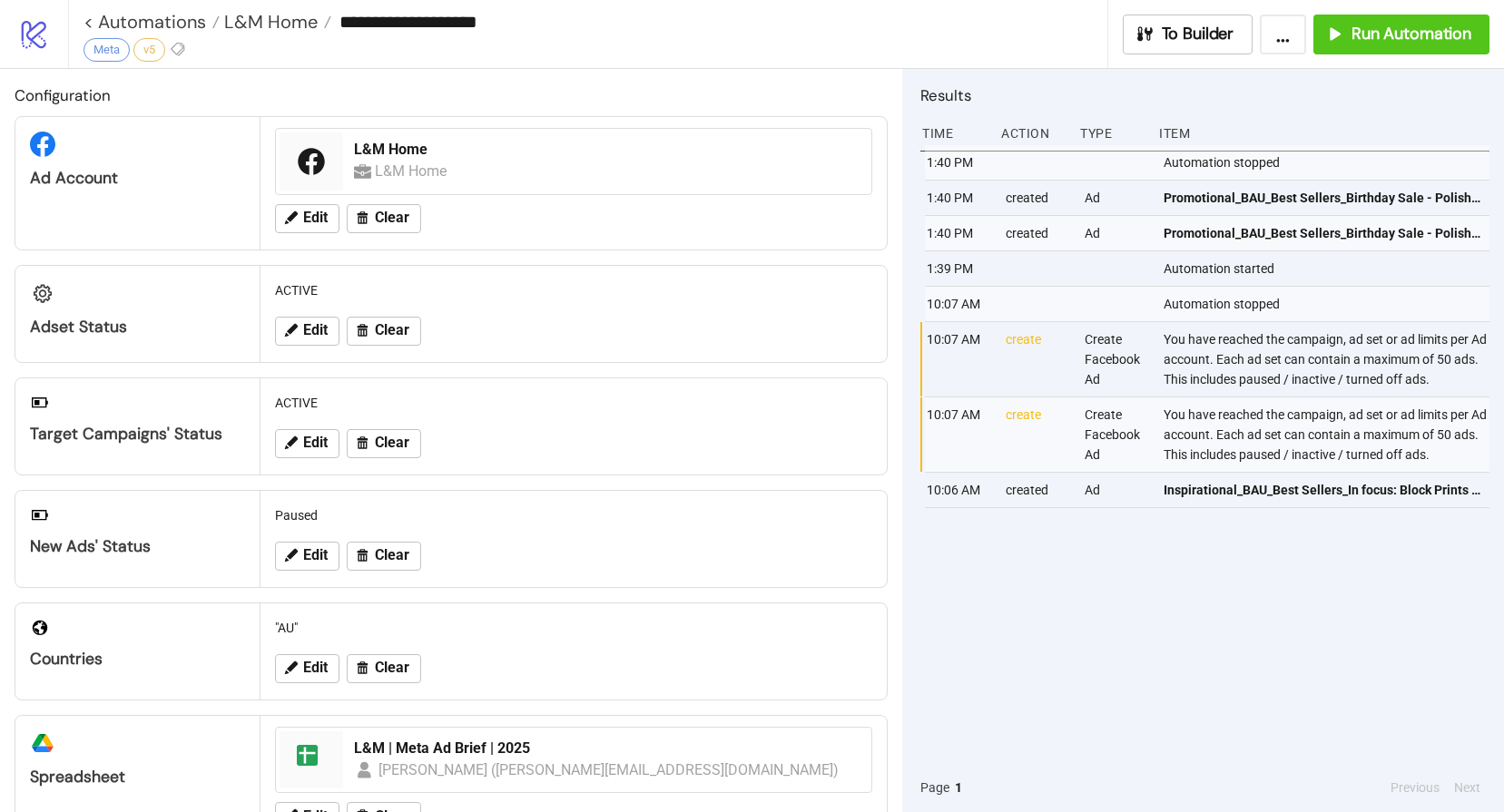
type input "**********"
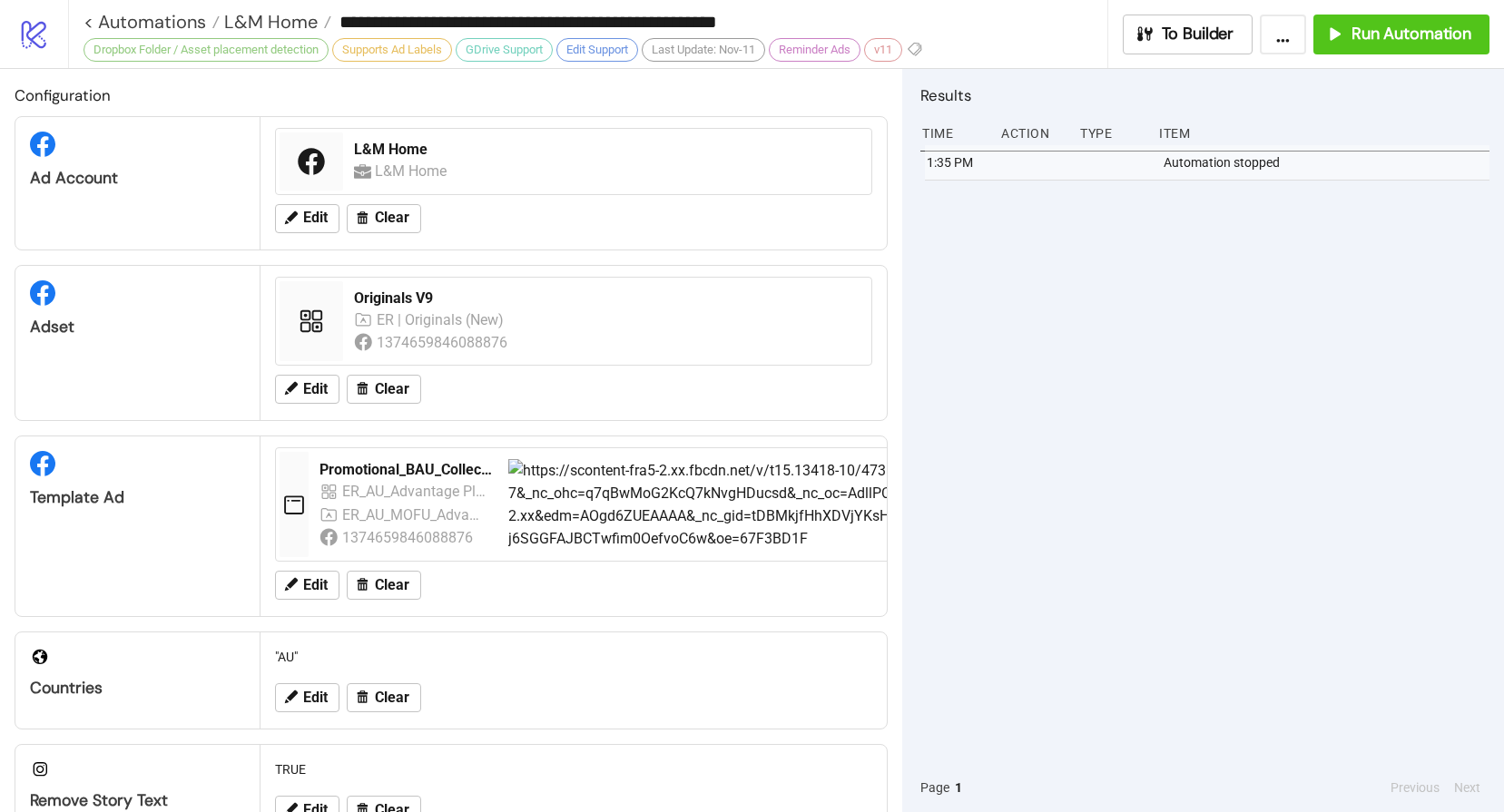
click at [1279, 429] on div "1:35 PM Automation stopped" at bounding box center [1204, 454] width 569 height 618
click at [1363, 37] on span "Run Automation" at bounding box center [1411, 34] width 120 height 21
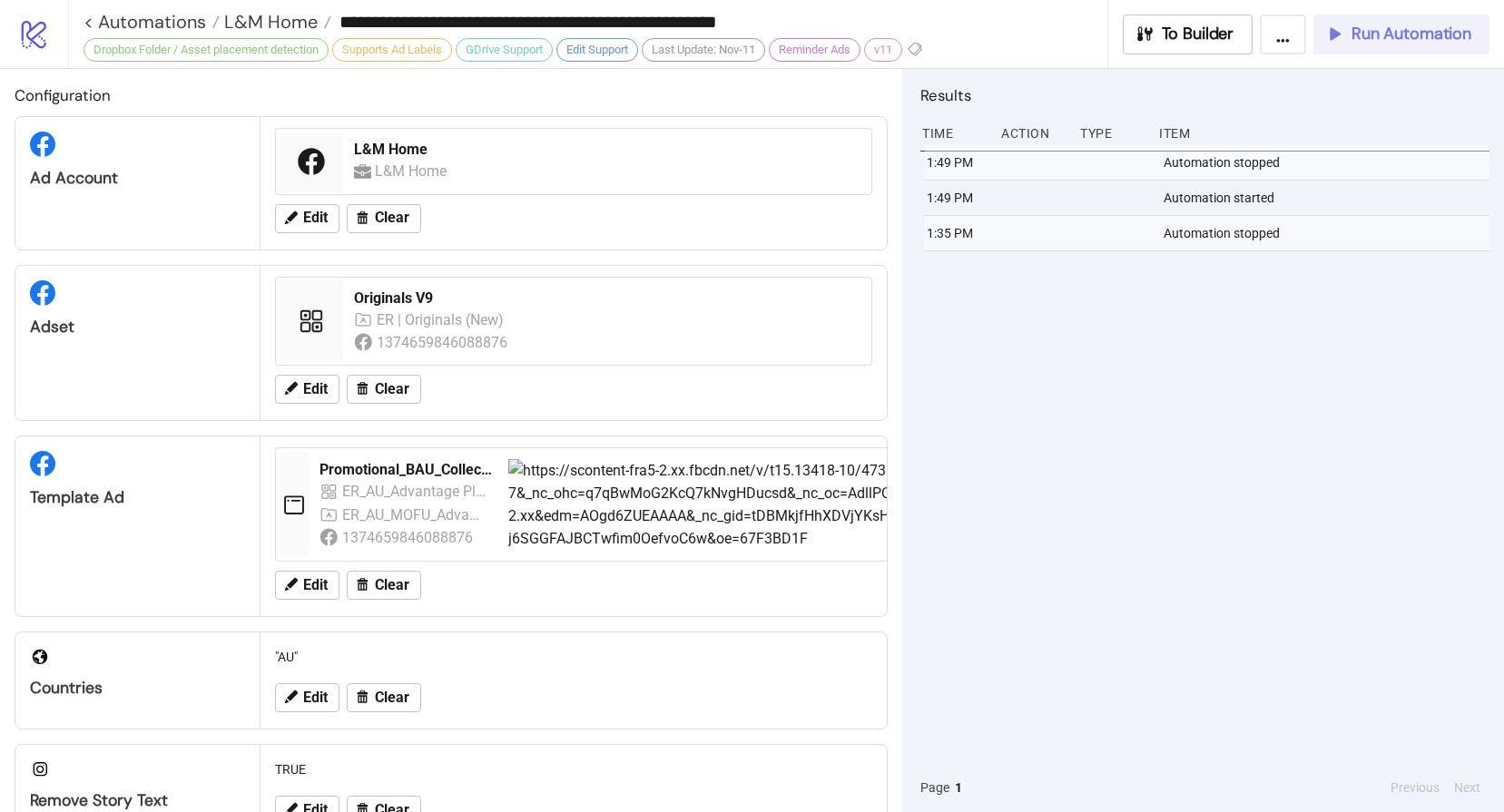
click at [1381, 36] on span "Run Automation" at bounding box center [1411, 34] width 120 height 21
